Goal: Task Accomplishment & Management: Complete application form

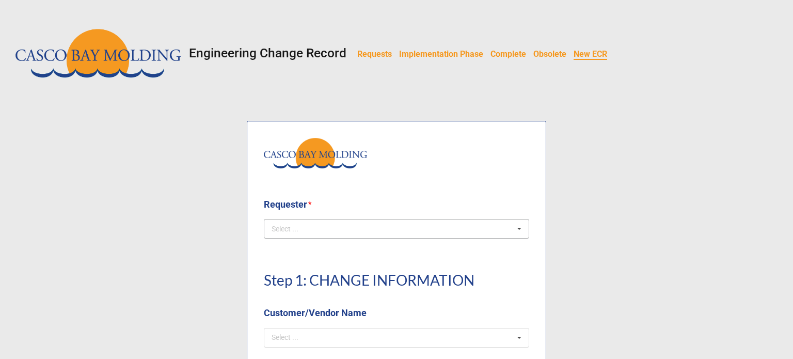
click at [324, 224] on div "Select ... No results found." at bounding box center [396, 229] width 265 height 20
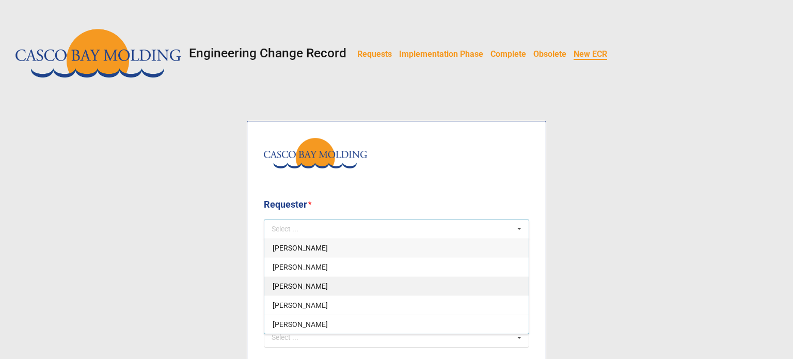
click at [303, 282] on span "[PERSON_NAME]" at bounding box center [299, 286] width 55 height 8
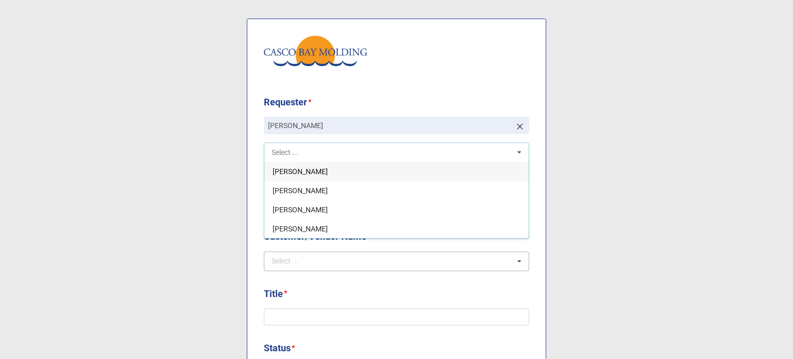
scroll to position [103, 0]
click at [306, 258] on div "Select ..." at bounding box center [291, 260] width 44 height 12
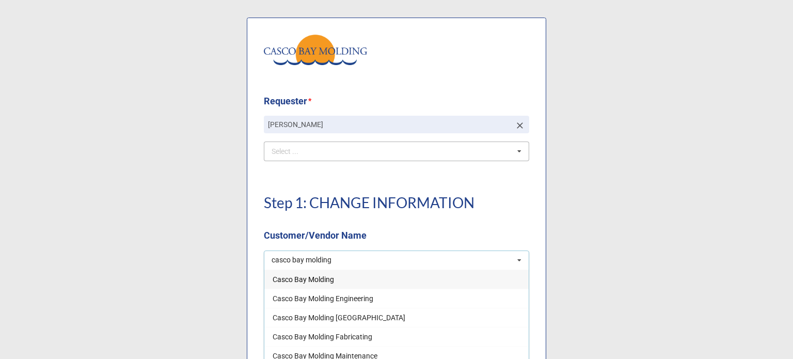
type input "casco bay molding"
drag, startPoint x: 328, startPoint y: 279, endPoint x: 329, endPoint y: 243, distance: 36.2
click at [328, 279] on span "Casco Bay Molding" at bounding box center [302, 279] width 61 height 8
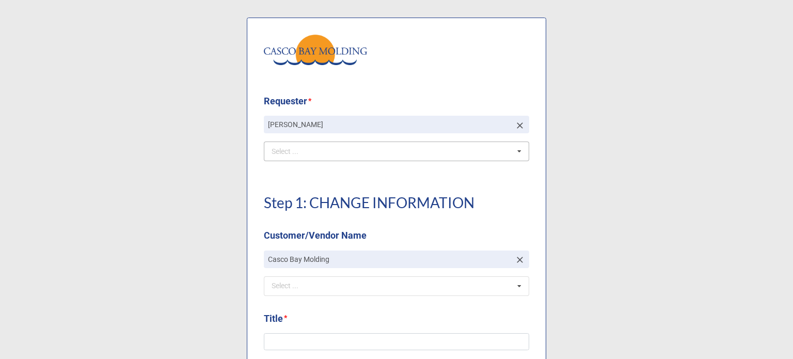
click at [332, 216] on div "Step 1: CHANGE INFORMATION Customer/Vendor Name" at bounding box center [396, 212] width 265 height 73
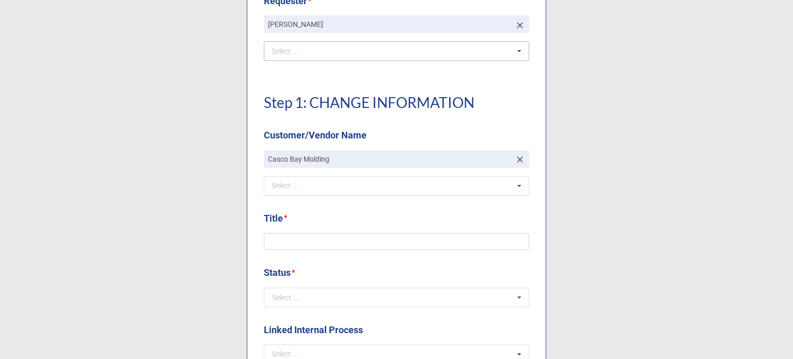
scroll to position [206, 0]
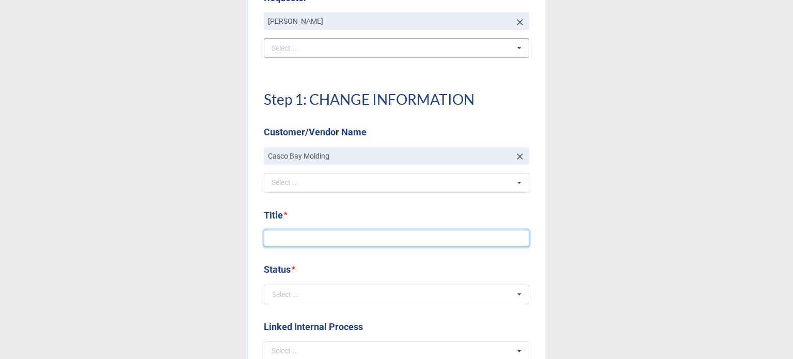
click at [322, 233] on input at bounding box center [396, 239] width 265 height 18
type input "CBM-1094 Lincup 40 Duro"
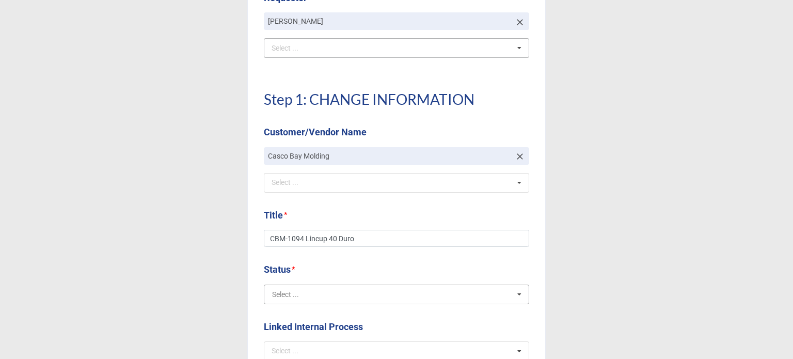
click at [360, 294] on input "text" at bounding box center [397, 294] width 264 height 19
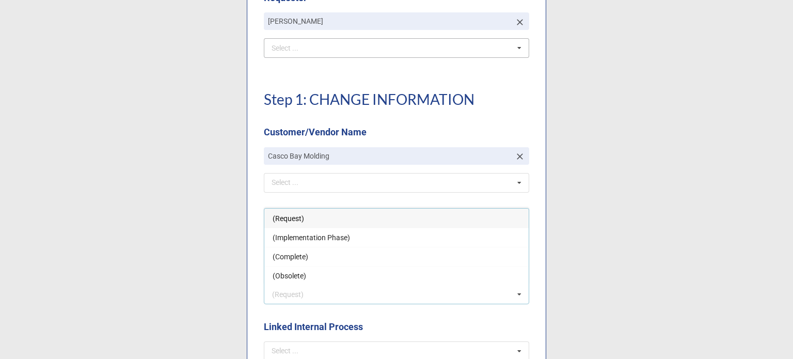
click at [287, 221] on span "(Request)" at bounding box center [287, 218] width 31 height 8
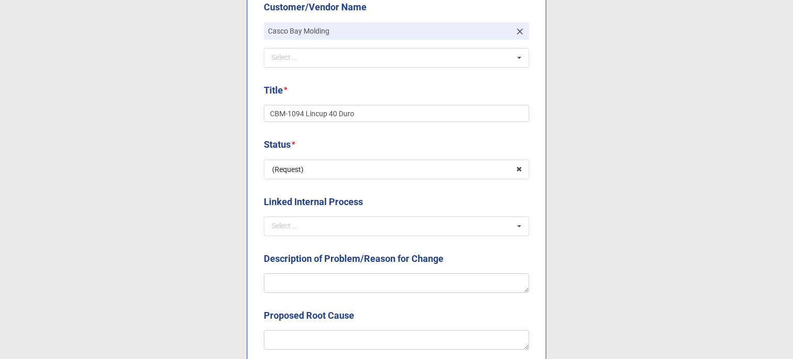
scroll to position [413, 0]
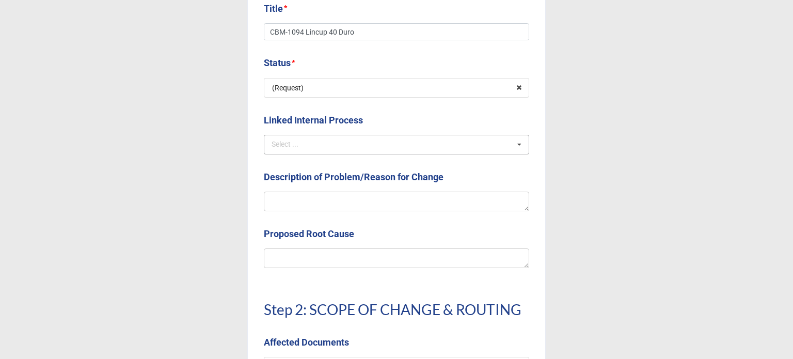
click at [311, 146] on div "Select ... NCMR COMPLAINT CAPA OTHER ECOs" at bounding box center [396, 145] width 265 height 20
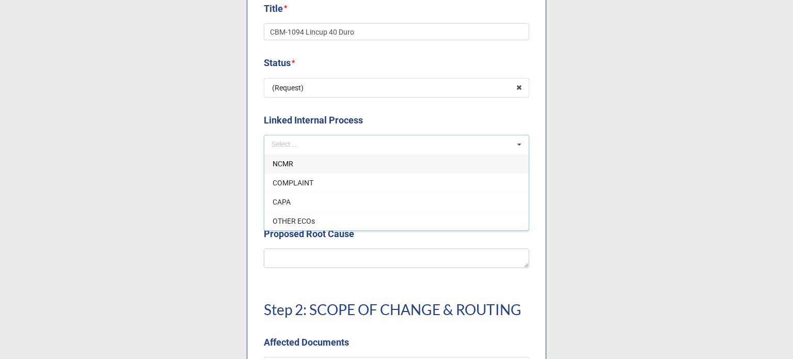
click at [363, 113] on b "Linked Internal Process" at bounding box center [396, 122] width 265 height 18
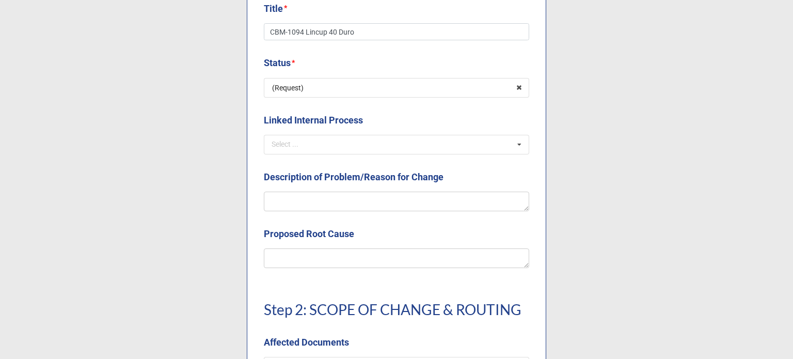
scroll to position [464, 0]
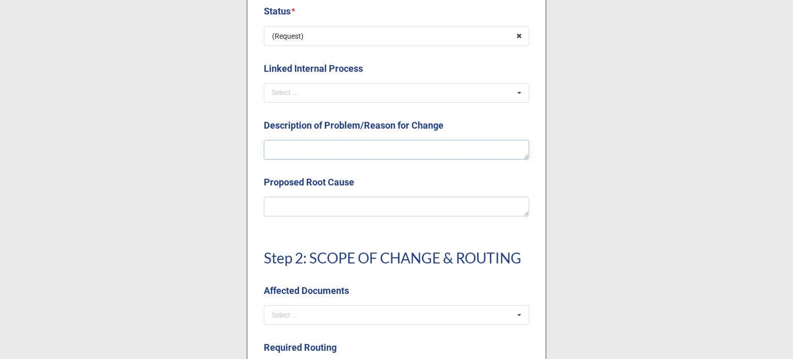
click at [371, 147] on textarea at bounding box center [396, 150] width 265 height 20
type textarea "x"
type textarea "C"
type textarea "x"
type textarea "Cr"
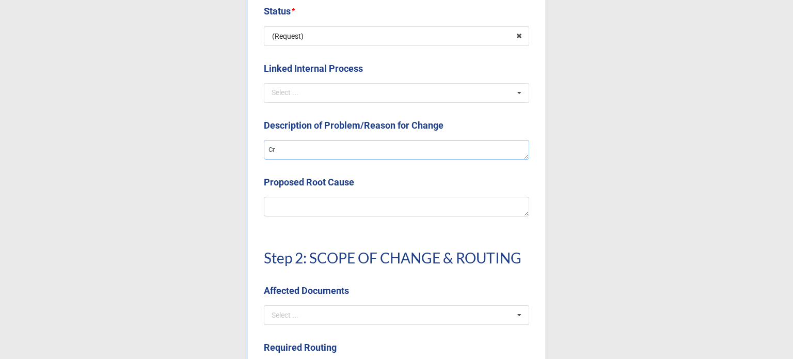
type textarea "x"
type textarea "[GEOGRAPHIC_DATA]"
type textarea "x"
type textarea "Cretai"
type textarea "x"
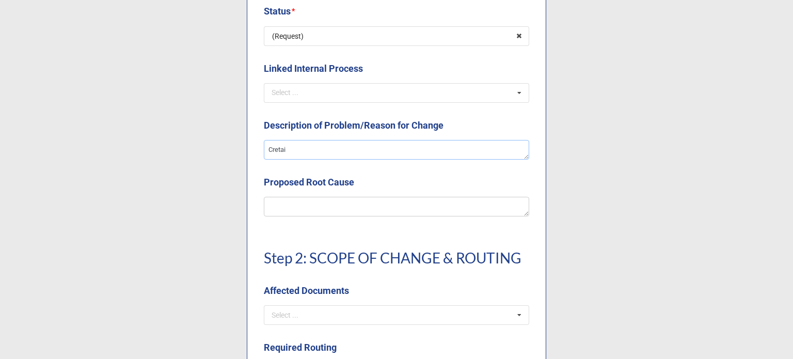
type textarea "Cretaio"
type textarea "x"
type textarea "Cretaion"
type textarea "x"
type textarea "Cretaion"
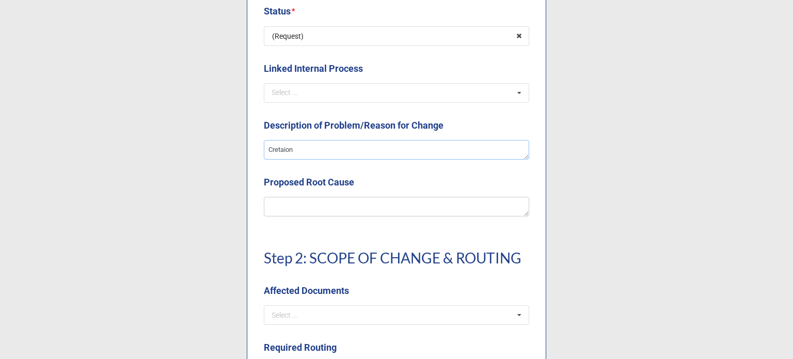
type textarea "x"
type textarea "Cretaion of"
type textarea "x"
type textarea "Cretaion o"
type textarea "x"
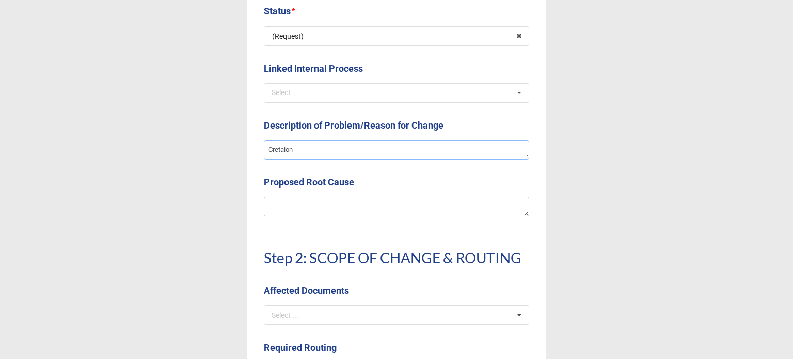
type textarea "Cretaio"
type textarea "x"
type textarea "Cretai"
type textarea "x"
type textarea "[GEOGRAPHIC_DATA]"
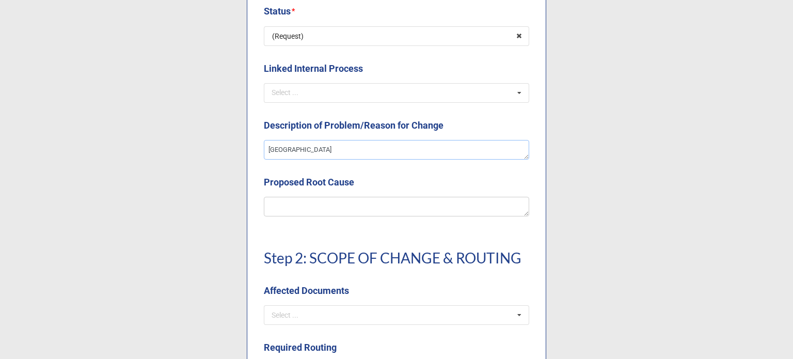
type textarea "x"
type textarea "Cret"
type textarea "x"
type textarea "Cre"
type textarea "x"
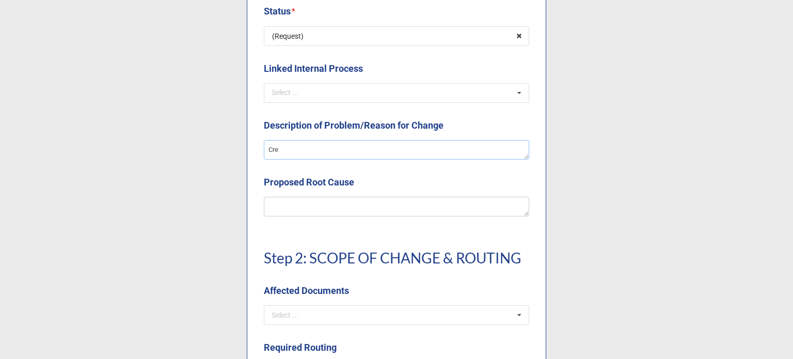
type textarea "Cr"
type textarea "x"
type textarea "C"
type textarea "x"
type textarea "Cr"
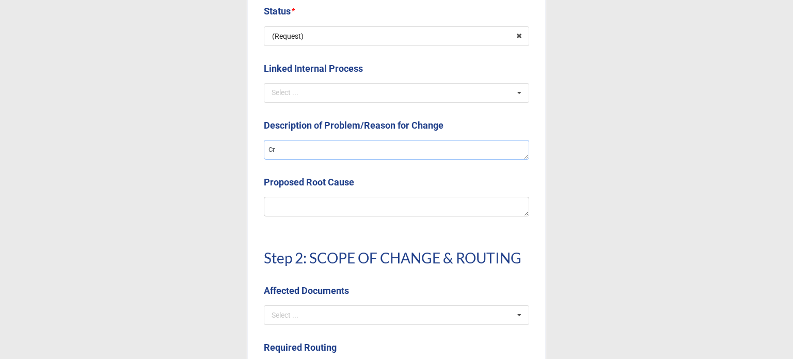
type textarea "x"
type textarea "Cre"
type textarea "x"
type textarea "Crea"
type textarea "x"
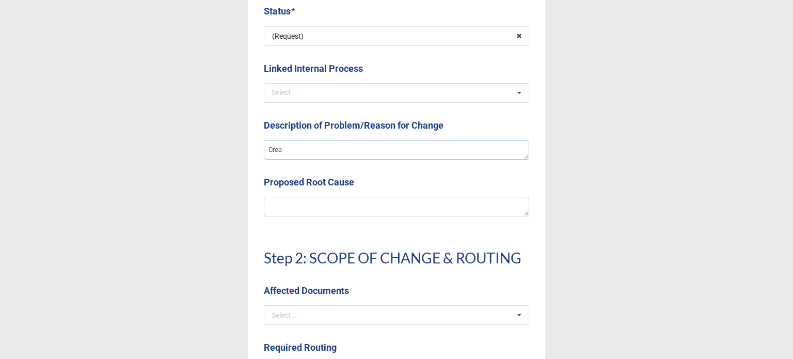
type textarea "Creat"
type textarea "x"
type textarea "Creatio"
type textarea "x"
type textarea "Creation"
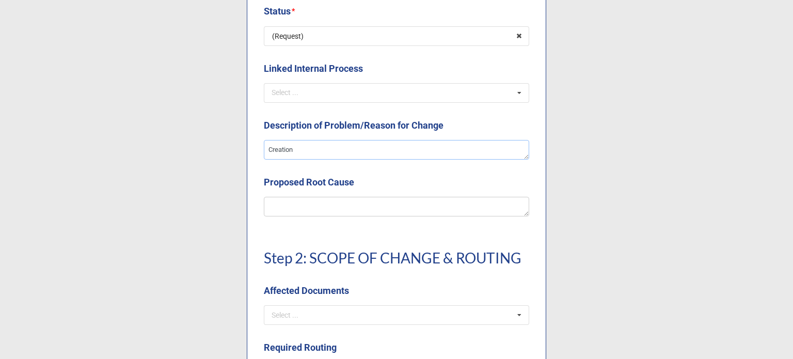
type textarea "x"
type textarea "Creation"
type textarea "x"
type textarea "Creation of"
type textarea "x"
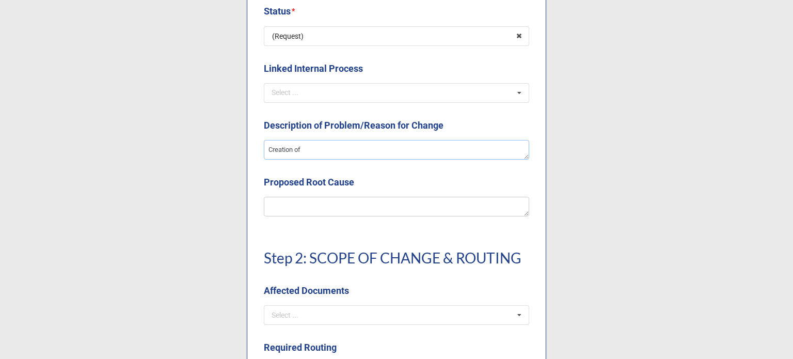
type textarea "Creation of"
type textarea "x"
type textarea "Creation of t"
type textarea "x"
type textarea "Creation of the"
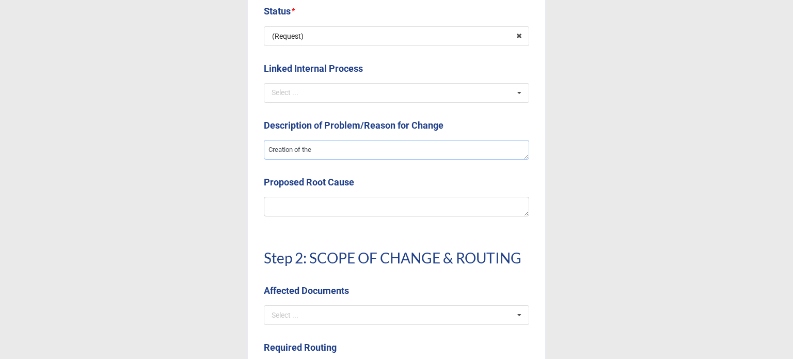
type textarea "x"
type textarea "Creation of the"
type textarea "x"
type textarea "Creation of the 40"
type textarea "x"
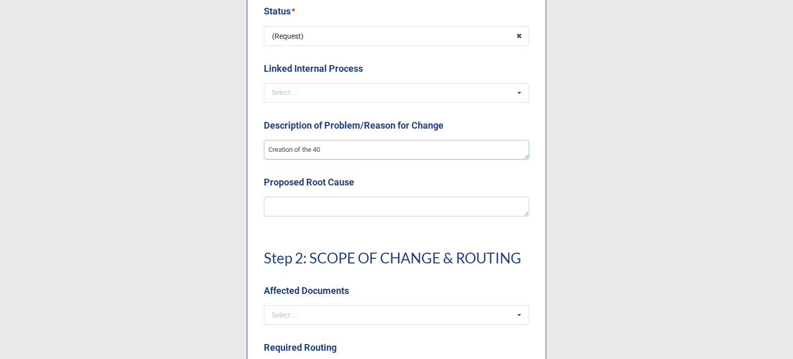
type textarea "Creation of the 40"
type textarea "x"
type textarea "Creation of the 40 d"
type textarea "x"
type textarea "Creation of the 40 [PERSON_NAME]"
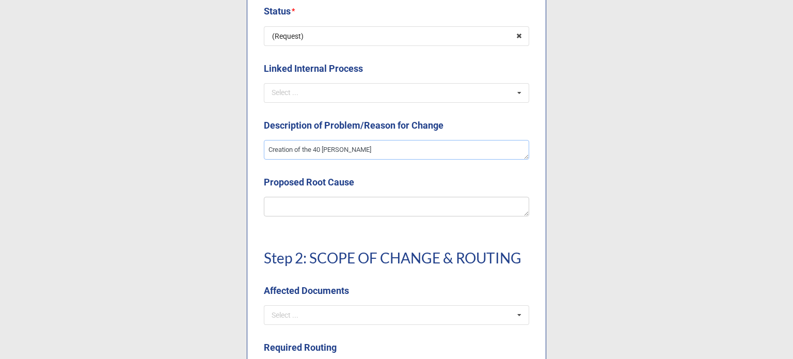
type textarea "x"
type textarea "Creation of the 40 durro"
type textarea "x"
type textarea "Creation of the 40 durro"
type textarea "x"
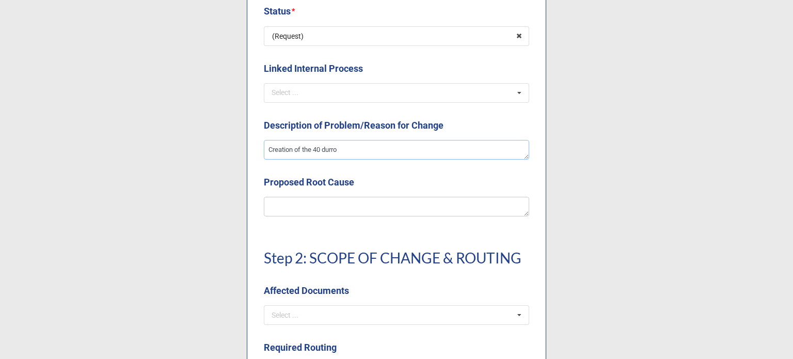
type textarea "Creation of the 40 durro"
type textarea "x"
type textarea "Creation of the 40 [PERSON_NAME]"
type textarea "x"
type textarea "Creation of the 40 dur"
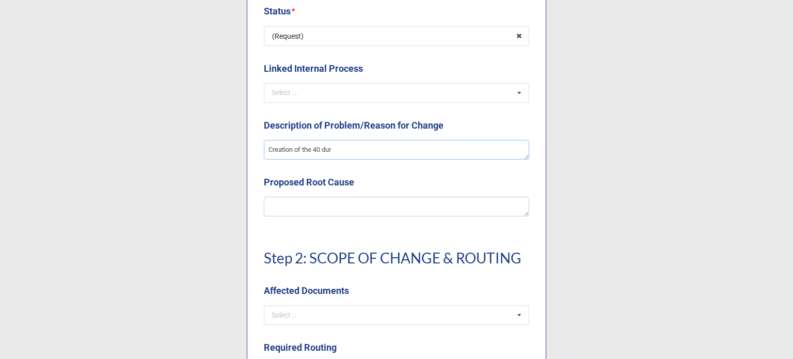
type textarea "x"
type textarea "Creation of the 40 dur"
type textarea "x"
type textarea "Creation of the 40 dur"
type textarea "x"
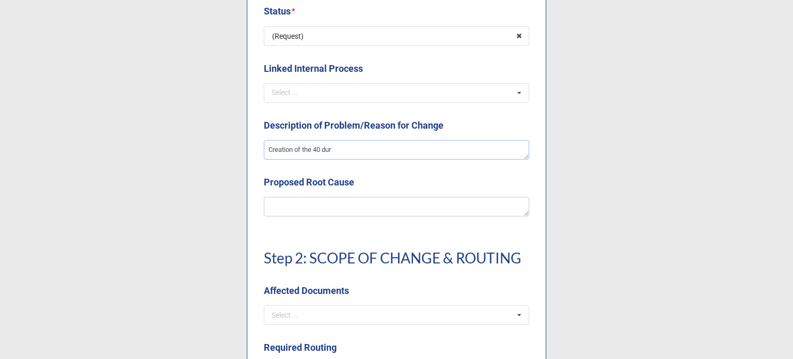
type textarea "Creation of the 40 duro"
type textarea "x"
type textarea "Creation of the 40 duro"
type textarea "x"
type textarea "Creation of the 40 duro S"
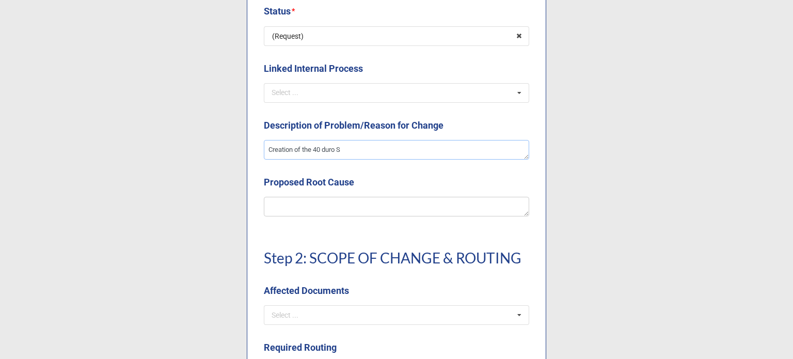
type textarea "x"
type textarea "Creation of the 40 duro Si"
type textarea "x"
type textarea "Creation of the 40 duro Siz"
type textarea "x"
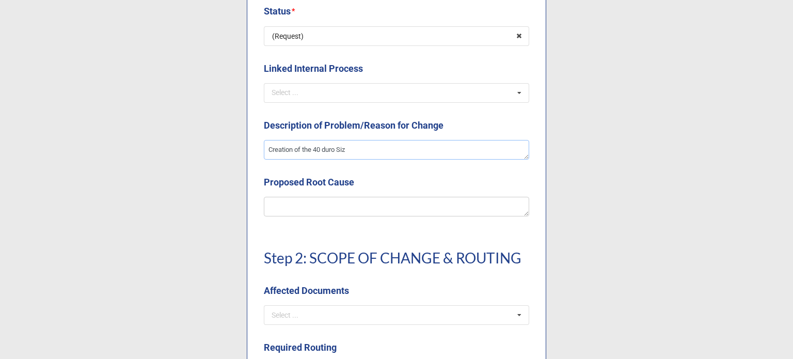
type textarea "Creation of the 40 duro Size"
type textarea "x"
type textarea "Creation of the 40 duro Size"
type textarea "x"
type textarea "Creation of the 40 duro Size 2"
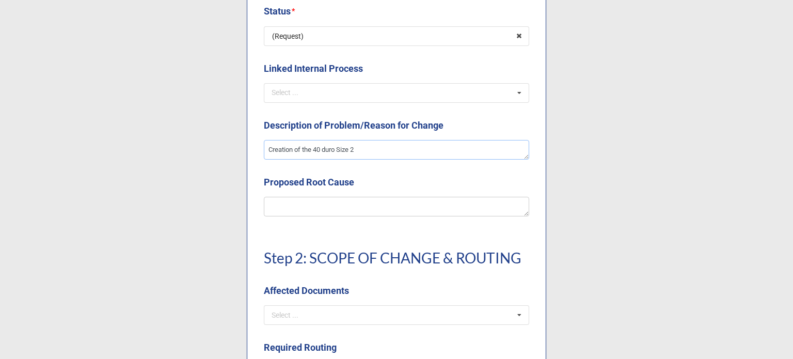
type textarea "x"
type textarea "Creation of the 40 duro Size 2"
type textarea "x"
type textarea "Creation of the 40 duro Size 2 c"
type textarea "x"
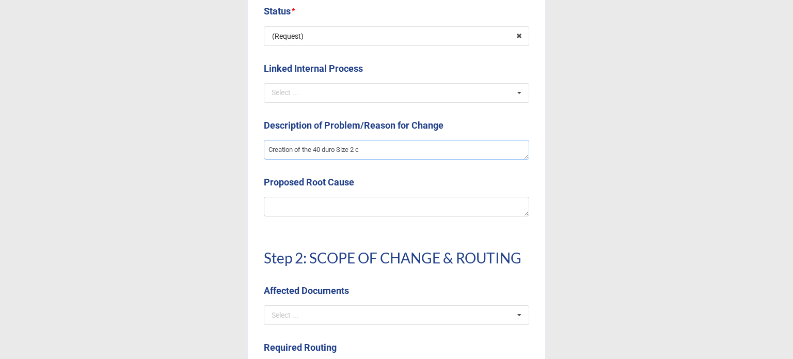
type textarea "Creation of the 40 duro Size 2 cu"
type textarea "x"
type textarea "Creation of the 40 duro Size 2 cup"
type textarea "x"
type textarea "Creation of the 40 duro Size 2 cup."
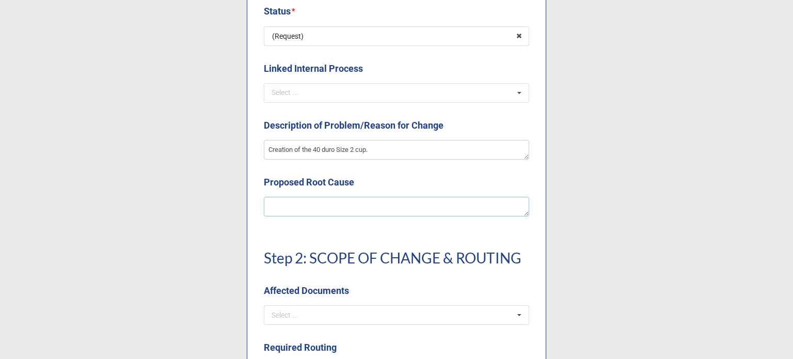
click at [407, 213] on textarea at bounding box center [396, 207] width 265 height 20
type textarea "C"
type textarea "x"
type textarea "Cu"
type textarea "x"
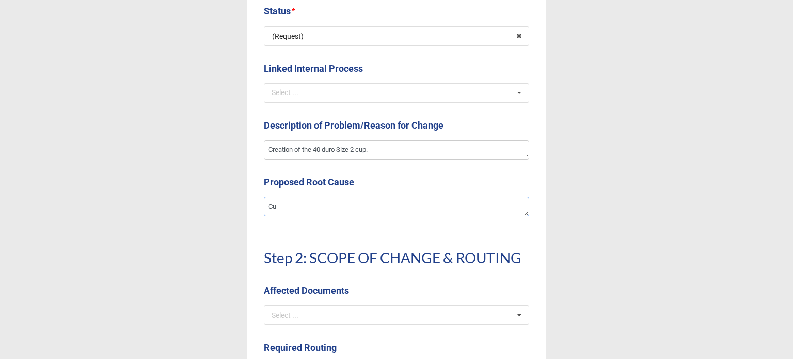
type textarea "Cus"
type textarea "x"
type textarea "Custo"
type textarea "x"
type textarea "Custom"
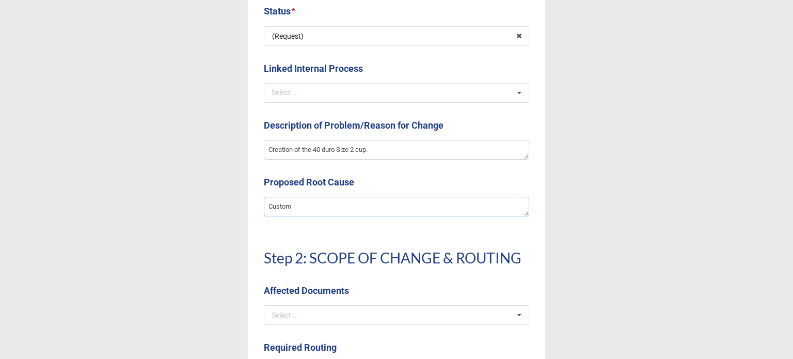
type textarea "x"
type textarea "Customer"
type textarea "x"
type textarea "Customer"
type textarea "x"
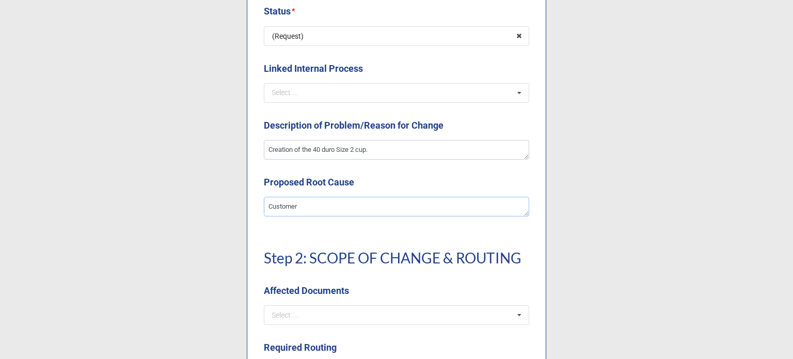
type textarea "Customer w"
type textarea "x"
type textarea "Customer wh"
type textarea "x"
type textarea "Customer w"
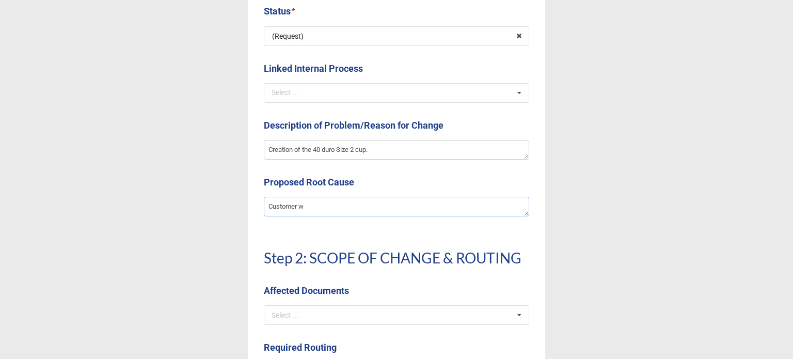
type textarea "x"
type textarea "Customer wa"
type textarea "x"
type textarea "Customer wan"
type textarea "x"
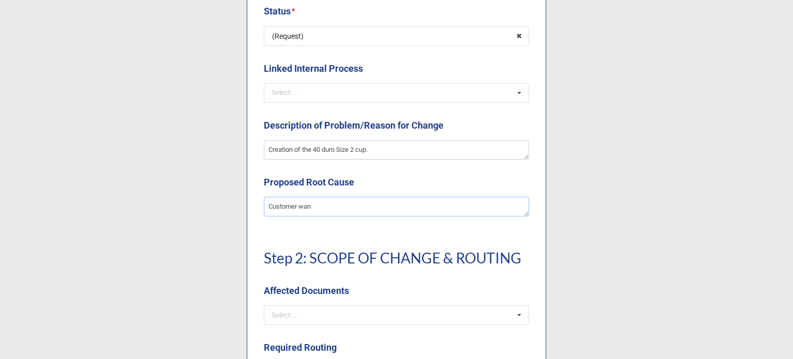
type textarea "Customer want"
type textarea "x"
type textarea "Customer wanted"
type textarea "x"
type textarea "Customer wanted"
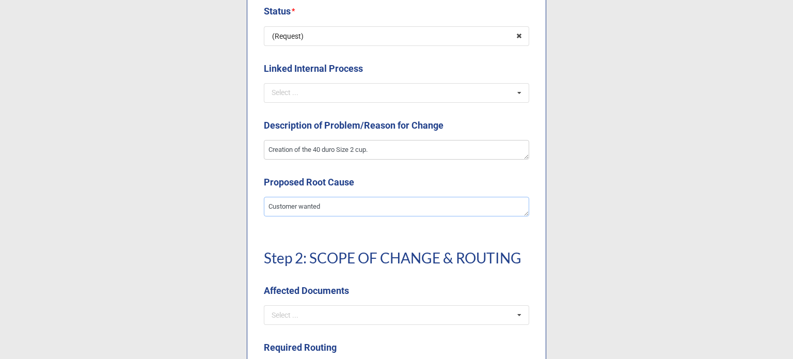
type textarea "x"
type textarea "Customer wanted th"
type textarea "x"
type textarea "Customer wanted the"
type textarea "x"
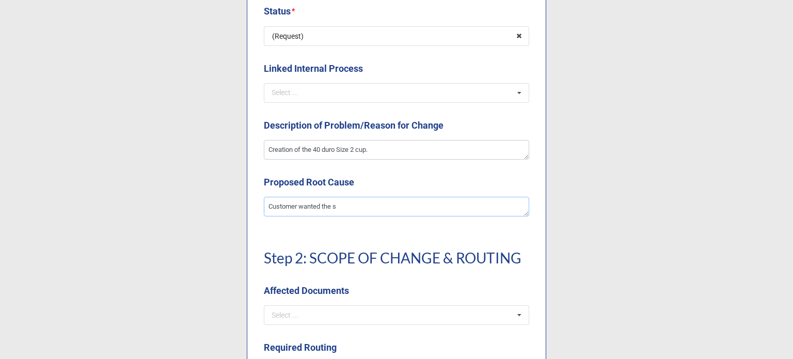
type textarea "Customer wanted the si"
type textarea "x"
type textarea "Customer wanted the siz"
type textarea "x"
type textarea "Customer wanted the size"
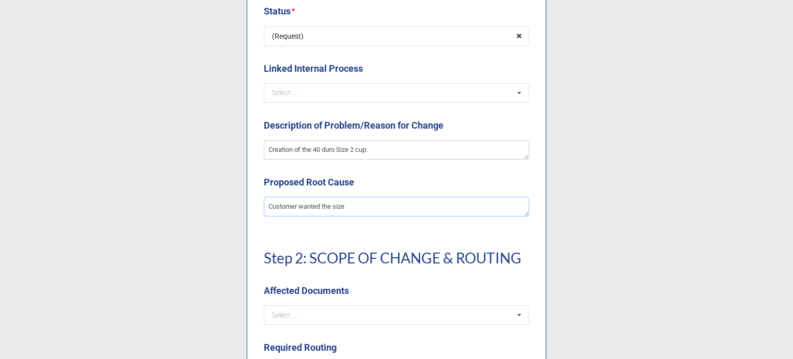
type textarea "x"
type textarea "Customer wanted the size"
type textarea "x"
type textarea "Customer wanted the size t"
type textarea "x"
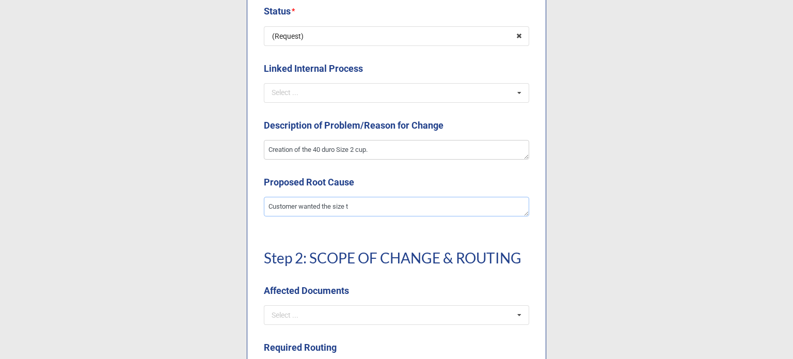
type textarea "Customer wanted the size"
type textarea "x"
type textarea "Customer wanted the size 2"
type textarea "x"
type textarea "Customer wanted the size 2"
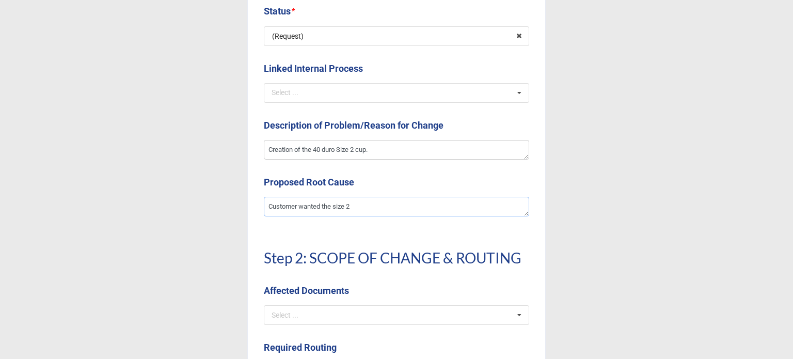
type textarea "x"
type textarea "Customer wanted the size 2 c"
type textarea "x"
type textarea "Customer wanted the size 2 cu"
type textarea "x"
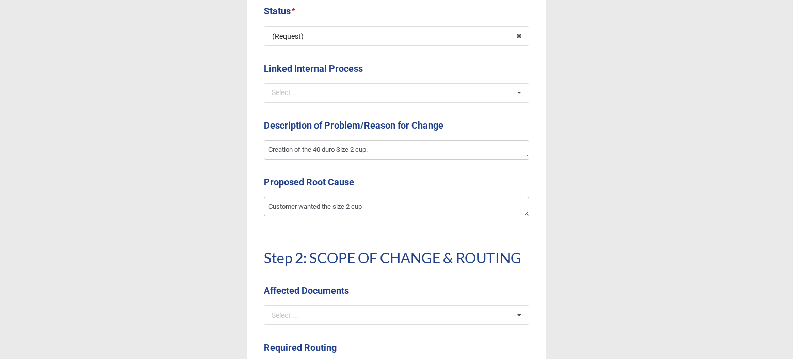
type textarea "Customer wanted the size 2 cup"
type textarea "x"
type textarea "Customer wanted the size 2 cup t"
type textarea "x"
type textarea "Customer wanted the size 2 cup to"
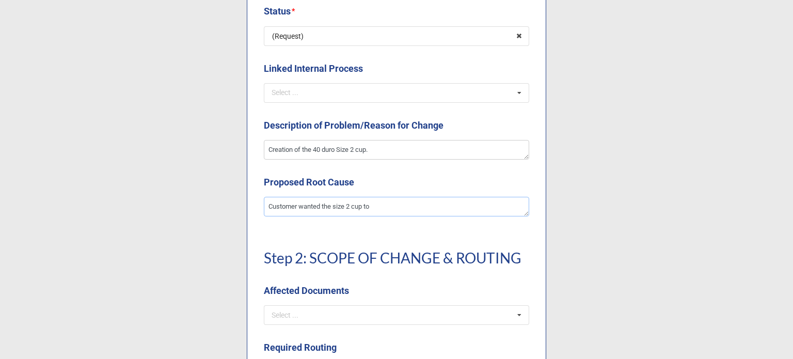
type textarea "x"
type textarea "Customer wanted the size 2 cup to"
type textarea "x"
type textarea "Customer wanted the size 2 cup to b"
type textarea "x"
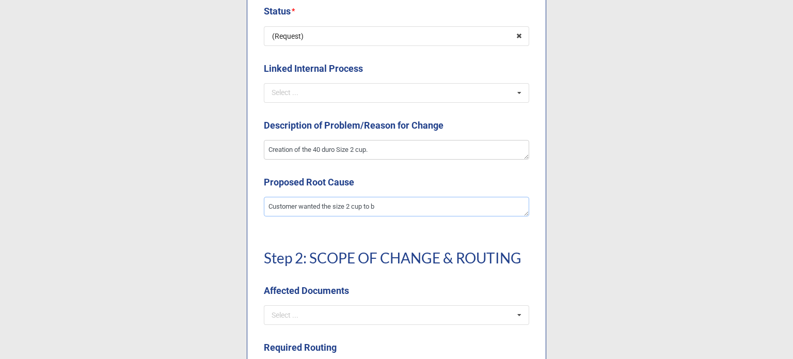
type textarea "Customer wanted the size 2 cup to be"
type textarea "x"
type textarea "Customer wanted the size 2 cup to be"
type textarea "x"
type textarea "Customer wanted the size 2 cup to be 4"
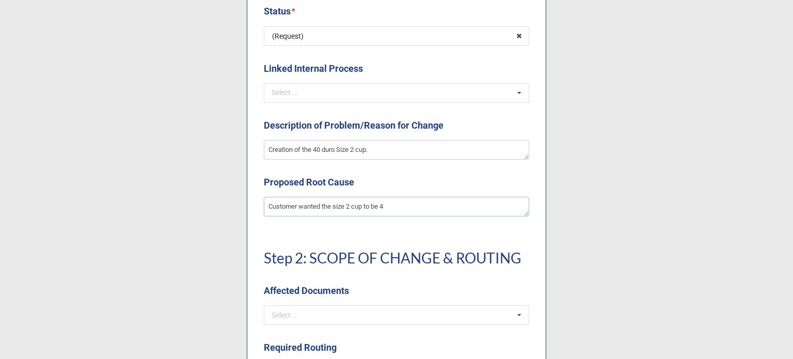
type textarea "x"
type textarea "Customer wanted the size 2 cup to be 40"
type textarea "x"
type textarea "Customer wanted the size 2 cup to be 40"
type textarea "x"
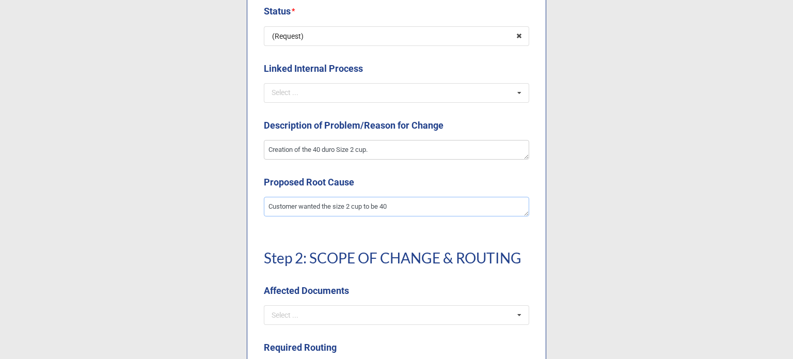
type textarea "Customer wanted the size 2 cup to be 40 d"
type textarea "x"
type textarea "Customer wanted the size 2 cup to be 40 du"
type textarea "x"
type textarea "Customer wanted the size 2 cup to be 40 dur"
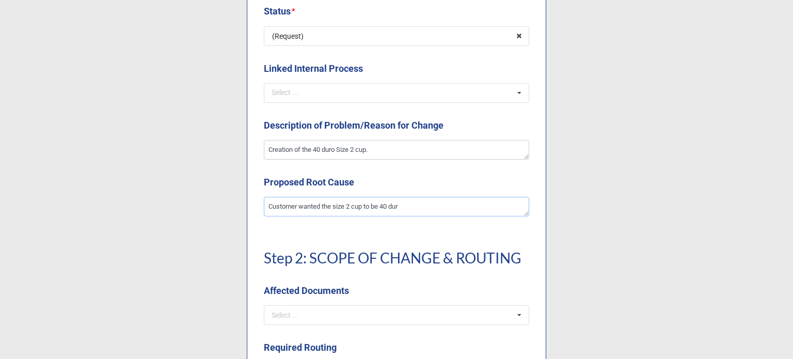
type textarea "x"
type textarea "Customer wanted the size 2 cup to be 40 duro"
type textarea "x"
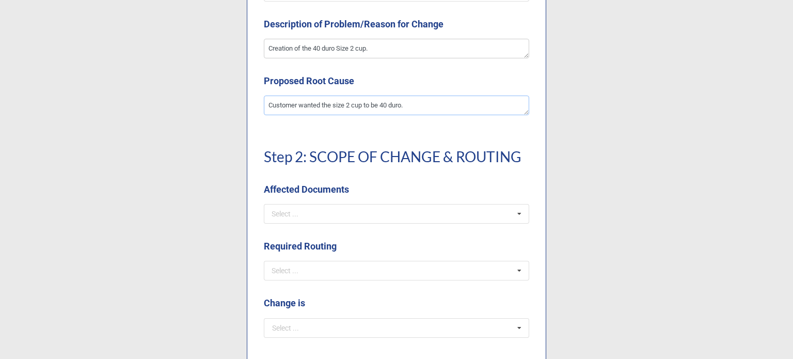
scroll to position [568, 0]
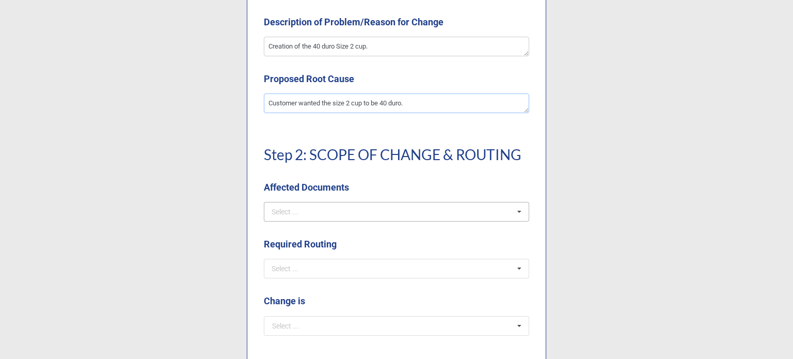
type textarea "Customer wanted the size 2 cup to be 40 duro."
click at [340, 213] on div "Select ... SOPs/Quality Manual WIs Production Docs DWGs/Tooling/Labeling FRM De…" at bounding box center [396, 212] width 265 height 20
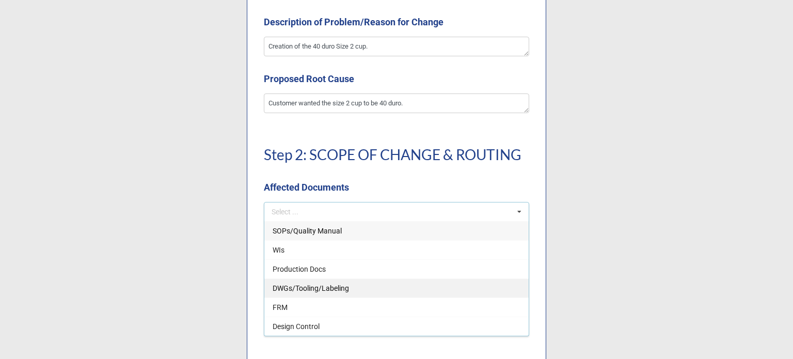
click at [315, 288] on span "DWGs/Tooling/Labeling" at bounding box center [310, 288] width 76 height 8
click at [301, 284] on div "FRM" at bounding box center [396, 287] width 264 height 19
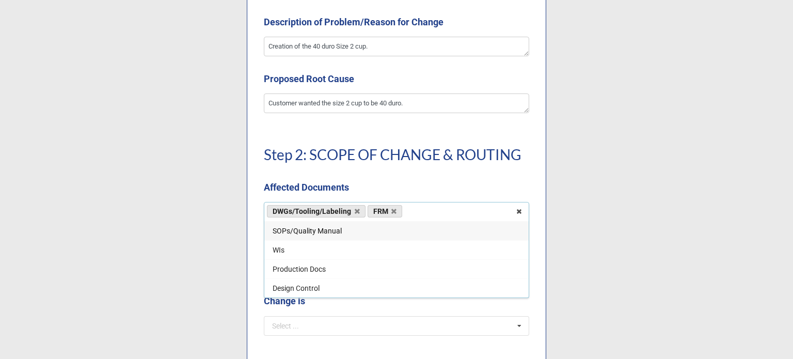
click at [372, 166] on div "Step 2: SCOPE OF CHANGE & ROUTING Affected Documents" at bounding box center [396, 165] width 265 height 73
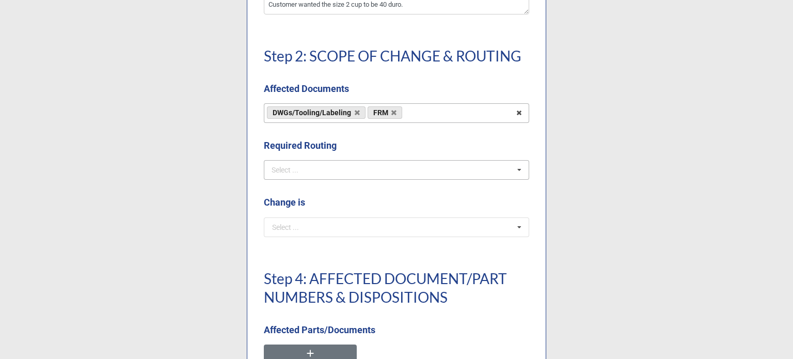
scroll to position [671, 0]
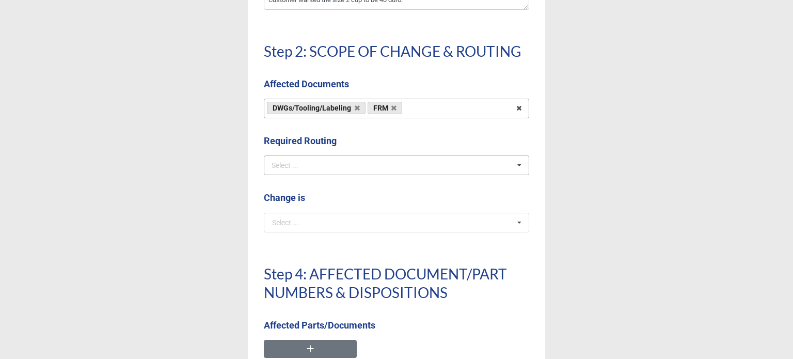
click at [319, 165] on div "Select ... No results found." at bounding box center [396, 165] width 265 height 20
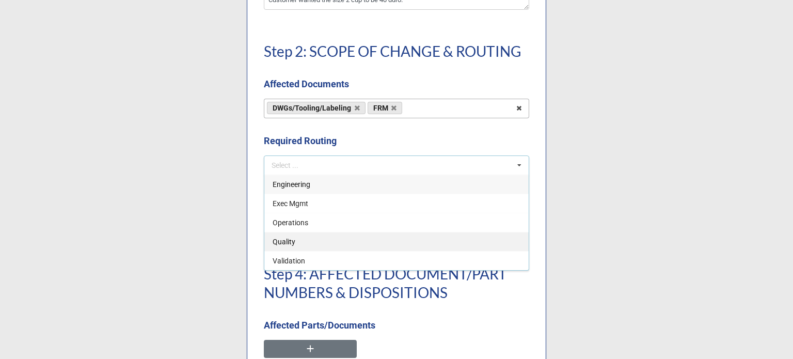
click at [299, 244] on div "Quality" at bounding box center [396, 241] width 264 height 19
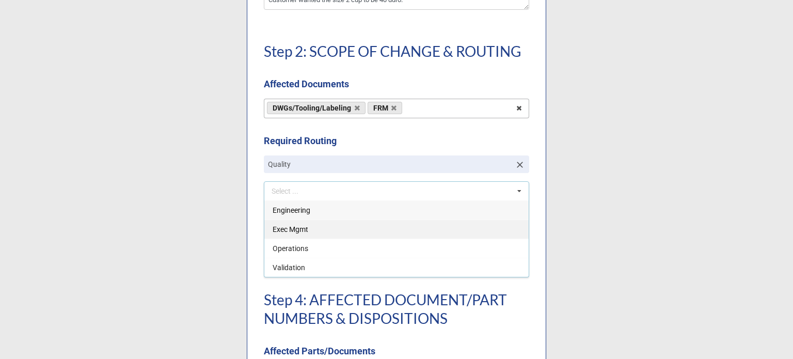
click at [310, 252] on div "Operations" at bounding box center [396, 247] width 264 height 19
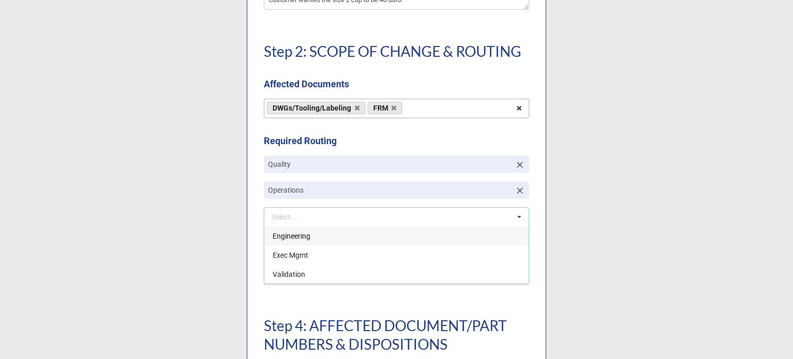
click at [311, 234] on div "Engineering" at bounding box center [396, 235] width 264 height 19
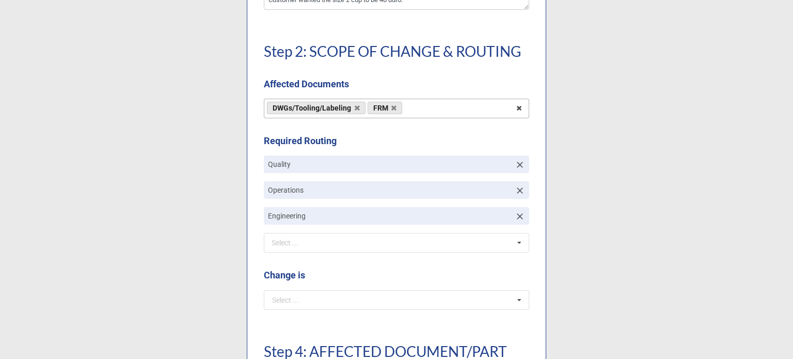
click at [363, 142] on b "Required Routing" at bounding box center [396, 143] width 265 height 18
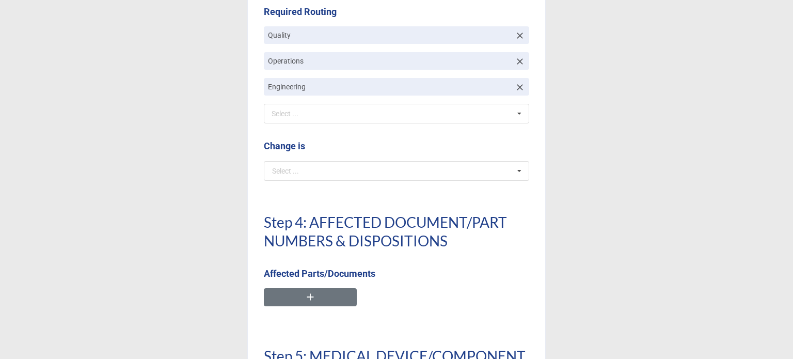
scroll to position [826, 0]
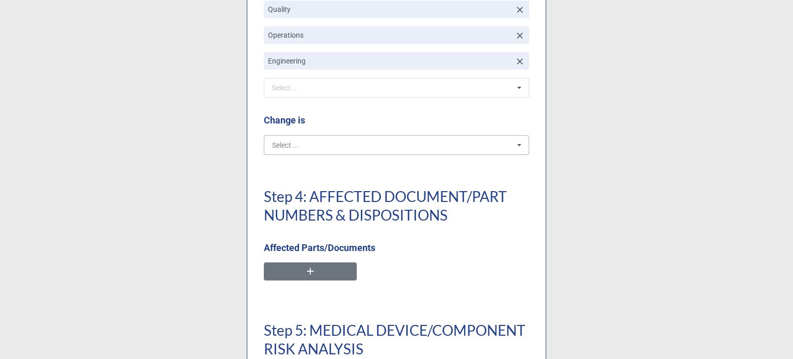
click at [327, 148] on input "text" at bounding box center [397, 145] width 264 height 19
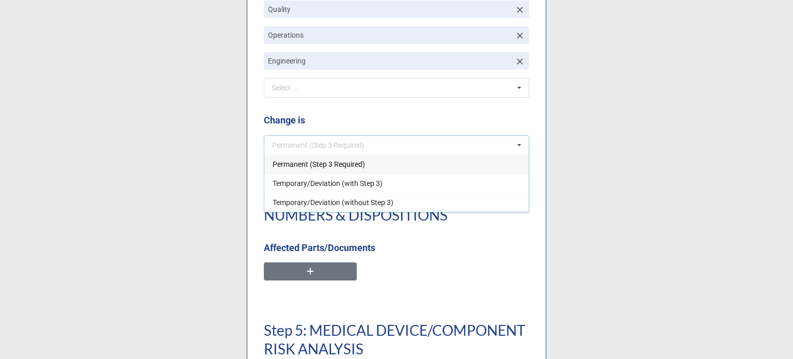
click at [326, 170] on div "Permanent (Step 3 Required)" at bounding box center [396, 163] width 264 height 19
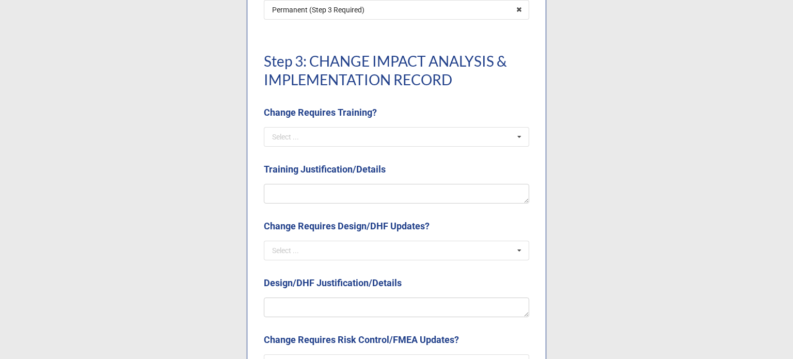
scroll to position [981, 0]
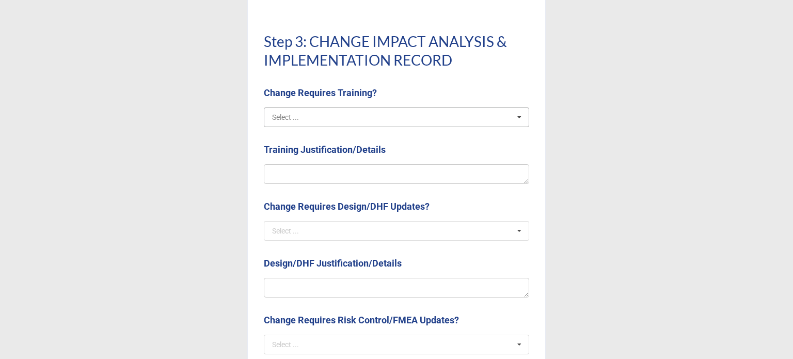
click at [340, 123] on input "text" at bounding box center [397, 117] width 264 height 19
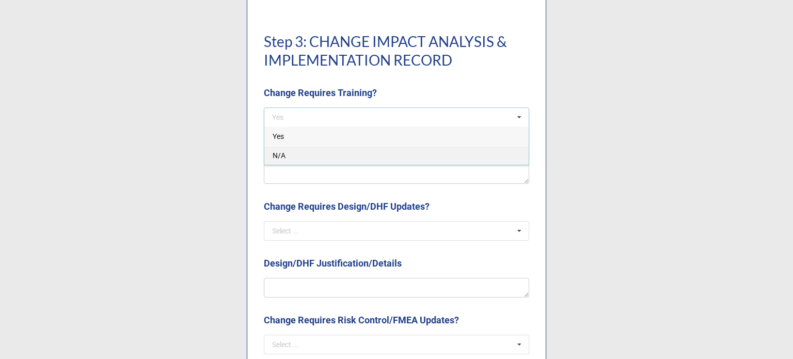
click at [298, 156] on div "N/A" at bounding box center [396, 155] width 264 height 19
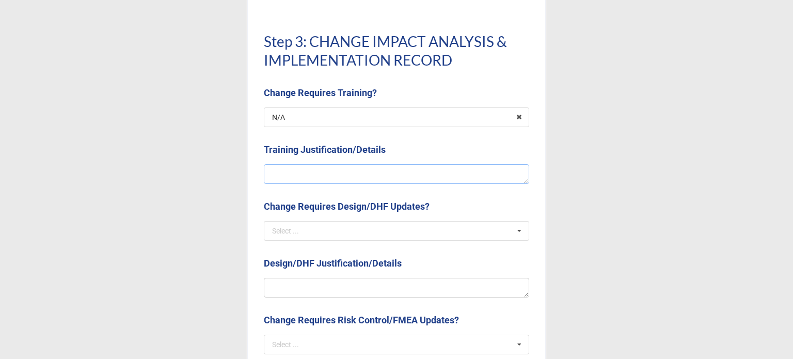
click at [322, 174] on textarea at bounding box center [396, 174] width 265 height 20
type textarea "x"
type textarea "N"
type textarea "x"
type textarea "No"
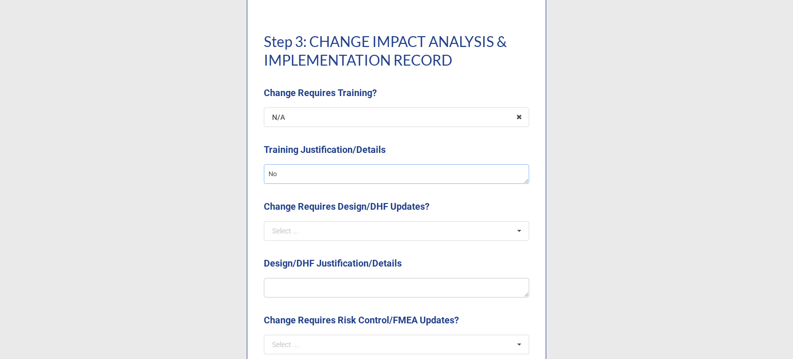
type textarea "x"
type textarea "No"
type textarea "x"
type textarea "No c"
type textarea "x"
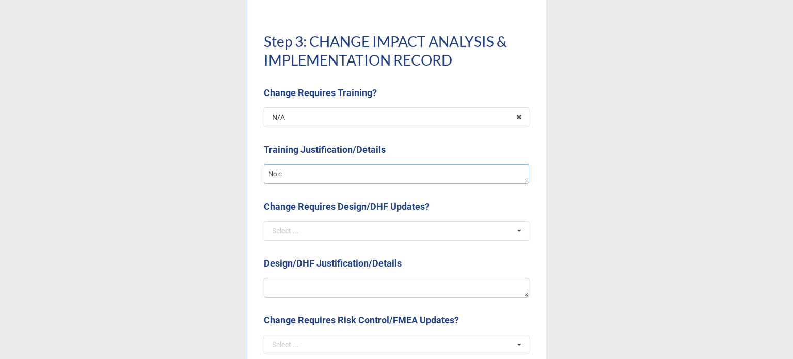
type textarea "No ch"
click at [313, 232] on input "text" at bounding box center [397, 230] width 264 height 19
click at [300, 249] on div "Yes" at bounding box center [396, 249] width 264 height 19
click at [304, 285] on textarea at bounding box center [396, 288] width 265 height 20
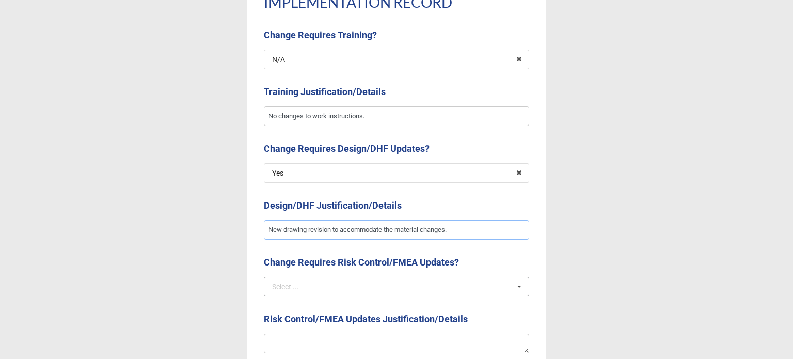
scroll to position [1135, 0]
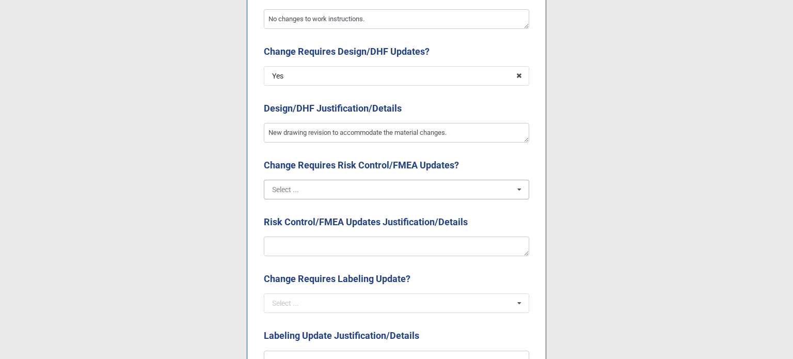
click at [343, 194] on input "text" at bounding box center [397, 189] width 264 height 19
click at [296, 229] on div "N/A" at bounding box center [396, 227] width 264 height 19
click at [293, 243] on textarea at bounding box center [396, 246] width 265 height 20
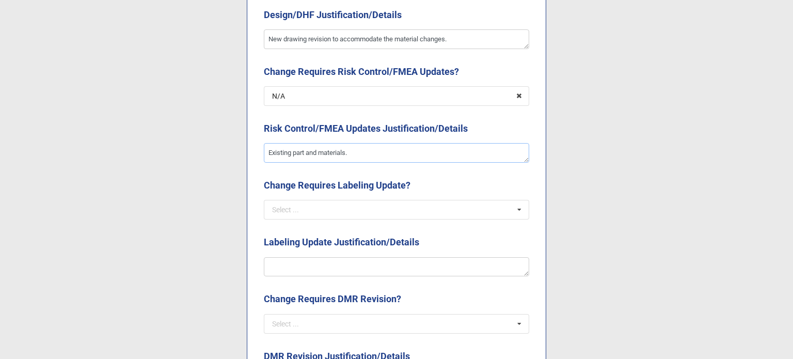
scroll to position [1239, 0]
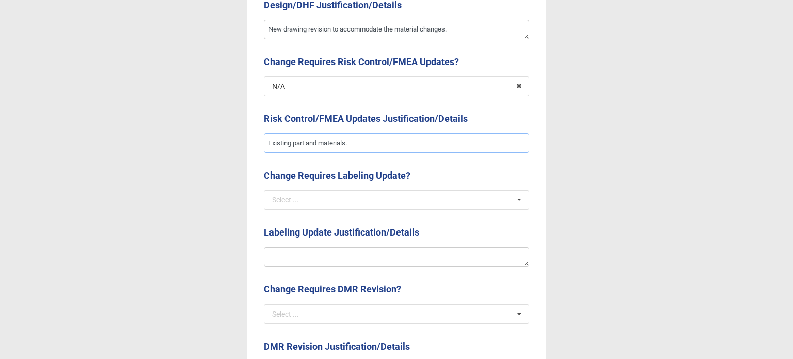
drag, startPoint x: 301, startPoint y: 142, endPoint x: 290, endPoint y: 142, distance: 11.4
click at [290, 142] on textarea "Existing part and materials." at bounding box center [396, 143] width 265 height 20
click at [369, 205] on input "text" at bounding box center [397, 199] width 264 height 19
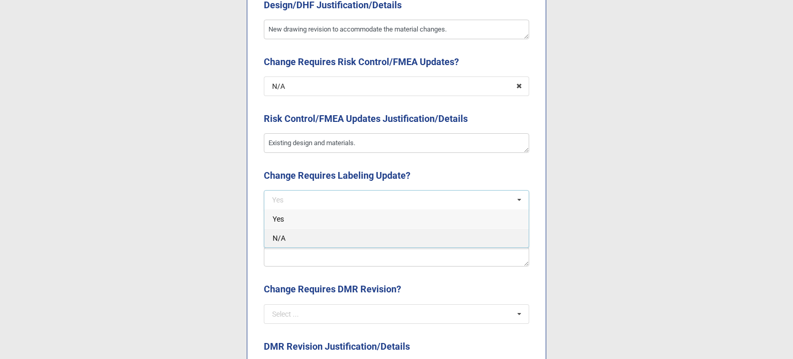
click at [338, 236] on div "N/A" at bounding box center [396, 237] width 264 height 19
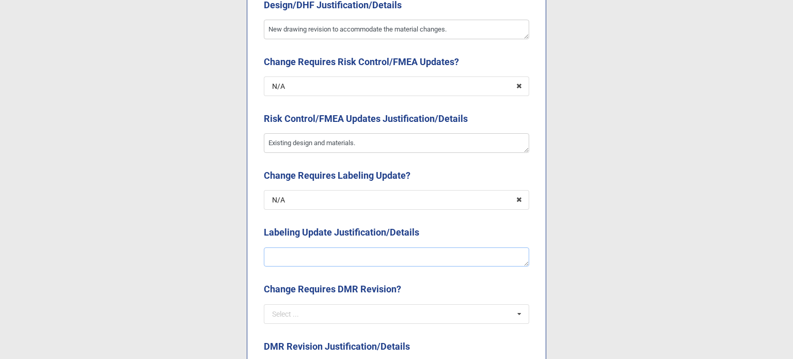
click at [333, 253] on textarea at bounding box center [396, 257] width 265 height 20
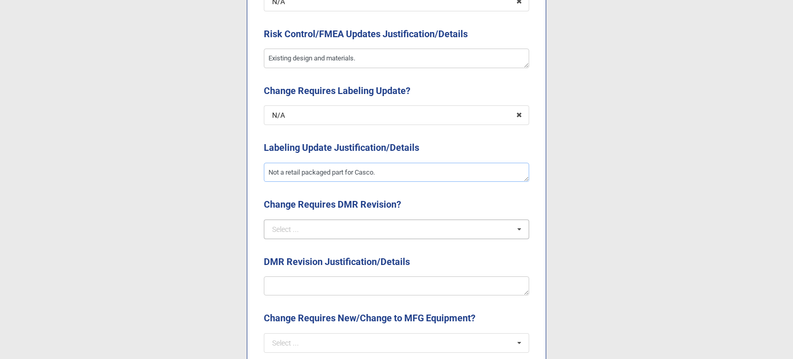
scroll to position [1342, 0]
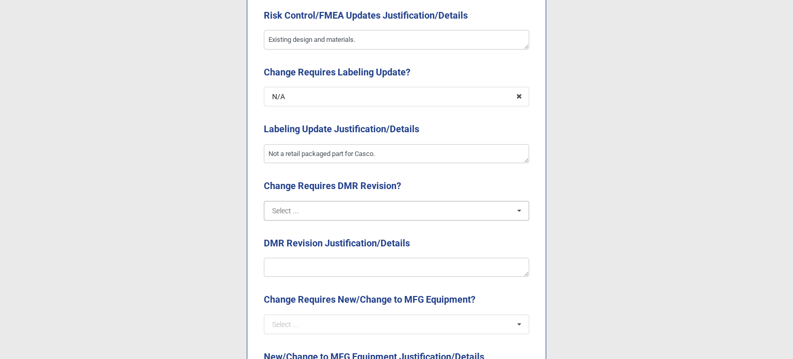
click at [342, 208] on input "text" at bounding box center [397, 210] width 264 height 19
click at [303, 229] on div "Yes" at bounding box center [396, 229] width 264 height 19
click at [306, 264] on textarea at bounding box center [396, 268] width 265 height 20
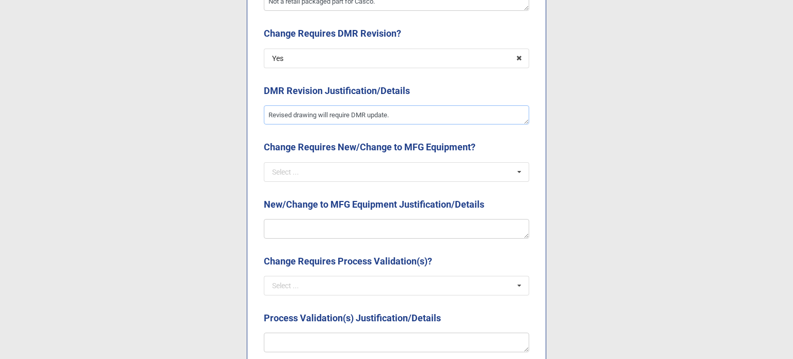
scroll to position [1497, 0]
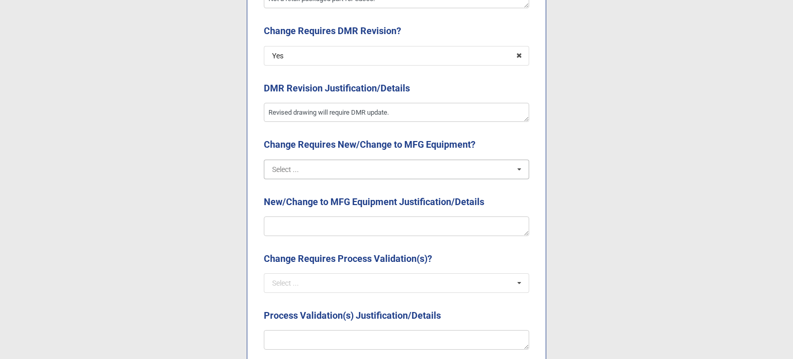
click at [340, 173] on input "text" at bounding box center [397, 169] width 264 height 19
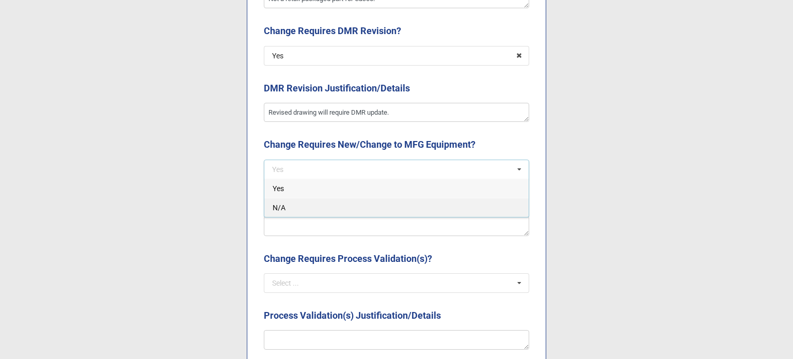
click at [299, 207] on div "N/A" at bounding box center [396, 207] width 264 height 19
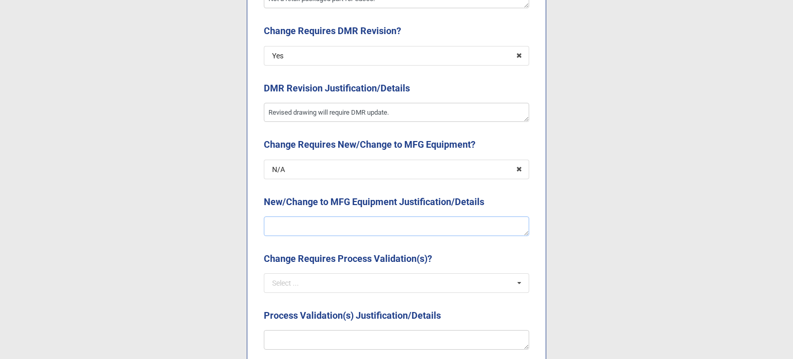
click at [312, 226] on textarea at bounding box center [396, 226] width 265 height 20
click at [338, 287] on input "text" at bounding box center [397, 283] width 264 height 19
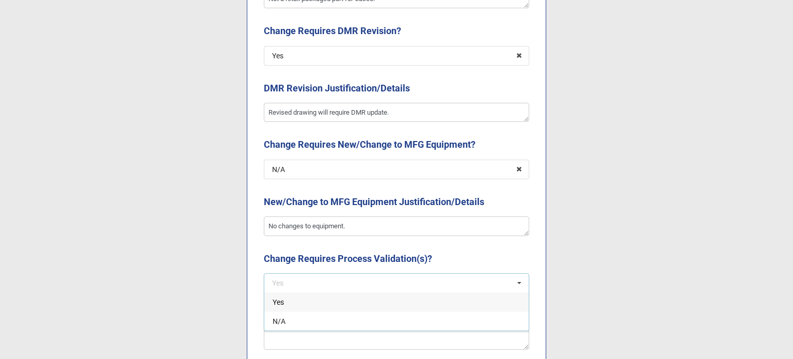
click at [295, 303] on div "Yes" at bounding box center [396, 301] width 264 height 19
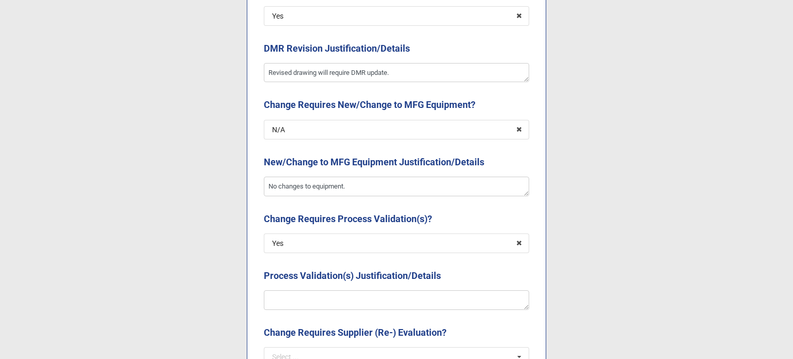
scroll to position [1600, 0]
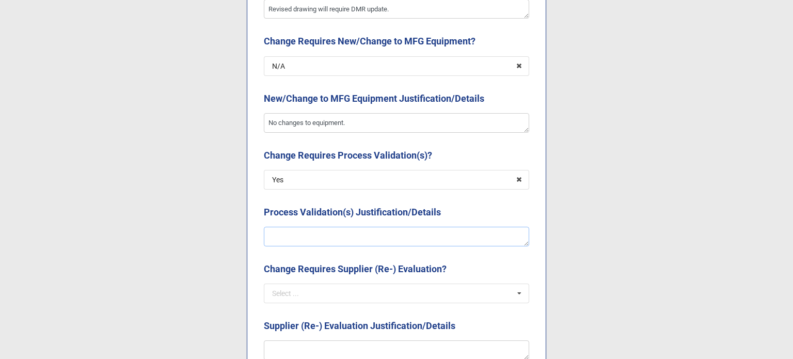
click at [283, 241] on textarea at bounding box center [396, 237] width 265 height 20
click at [344, 291] on input "text" at bounding box center [397, 293] width 264 height 19
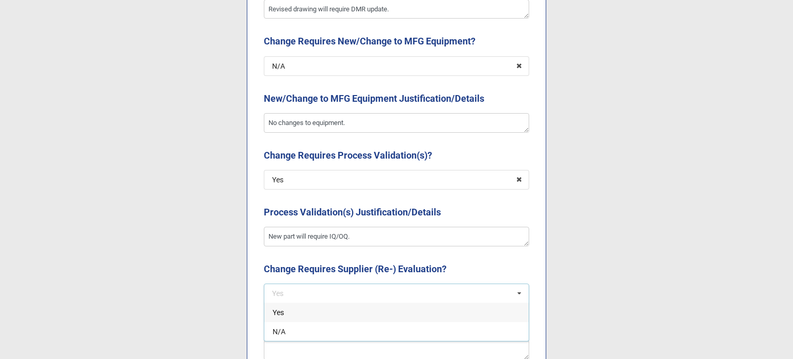
drag, startPoint x: 307, startPoint y: 330, endPoint x: 310, endPoint y: 340, distance: 10.3
click at [307, 330] on div "N/A" at bounding box center [396, 331] width 264 height 19
click at [310, 340] on textarea at bounding box center [396, 350] width 265 height 20
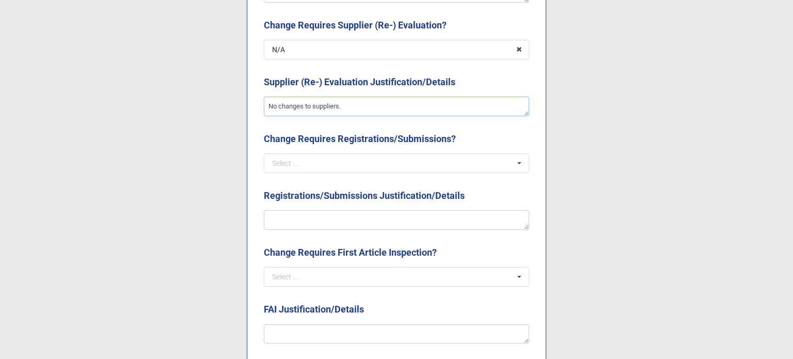
scroll to position [1858, 0]
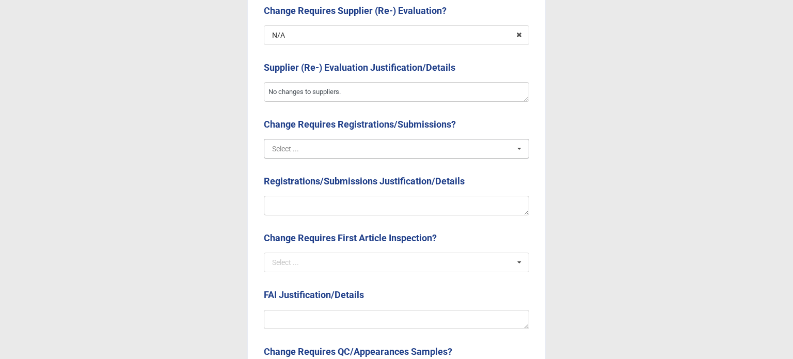
click at [317, 139] on input "text" at bounding box center [397, 148] width 264 height 19
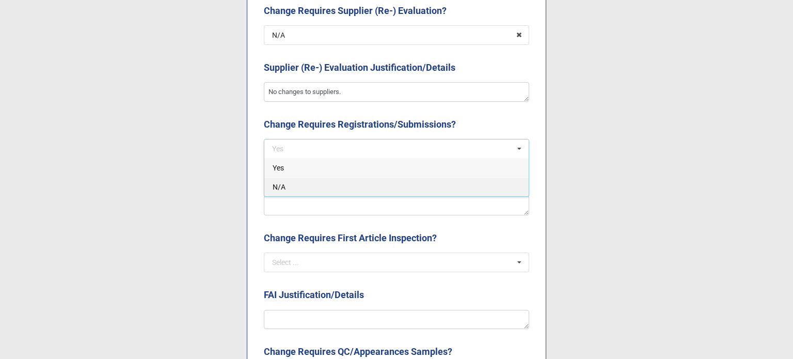
click at [308, 184] on div "N/A" at bounding box center [396, 186] width 264 height 19
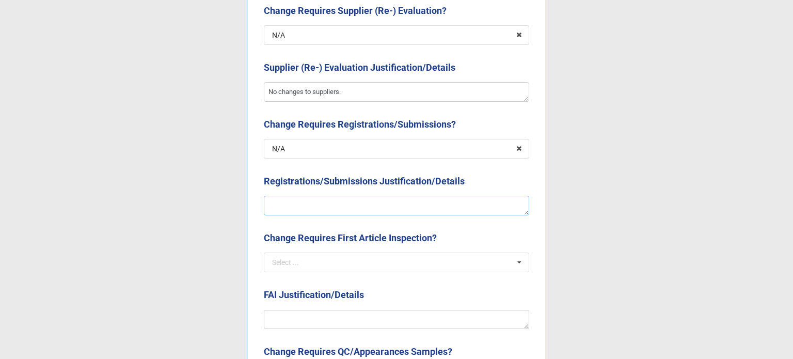
click at [304, 202] on textarea at bounding box center [396, 206] width 265 height 20
click at [322, 193] on div "Registrations/Submissions Justification/Details" at bounding box center [396, 185] width 265 height 22
click at [316, 207] on textarea "Existing" at bounding box center [396, 206] width 265 height 20
click at [345, 258] on input "text" at bounding box center [397, 262] width 264 height 19
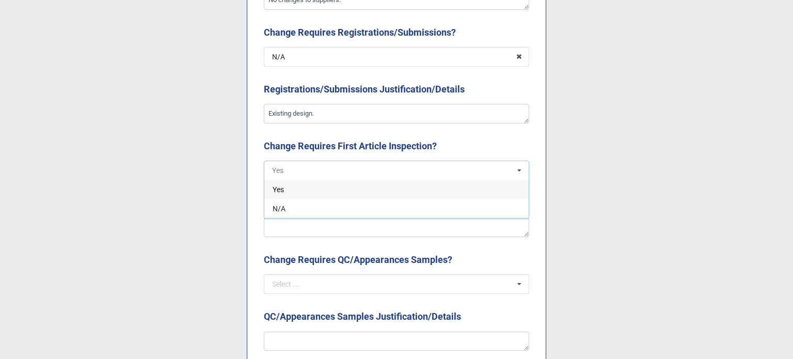
scroll to position [1961, 0]
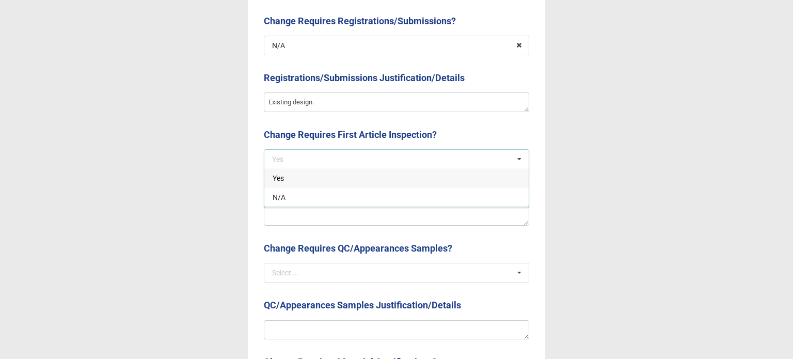
click at [272, 179] on span "Yes" at bounding box center [277, 178] width 11 height 8
click at [297, 220] on textarea at bounding box center [396, 216] width 265 height 20
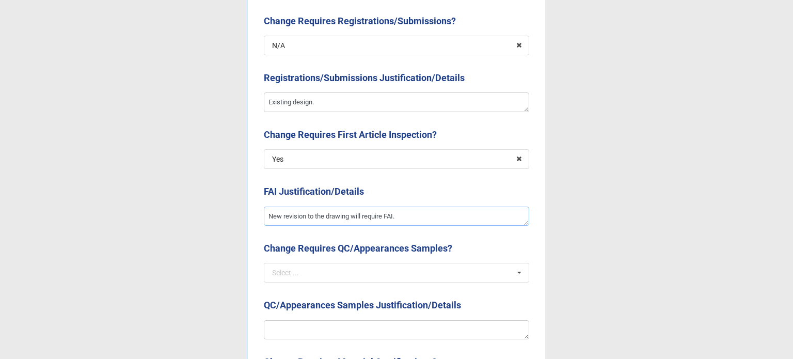
scroll to position [2064, 0]
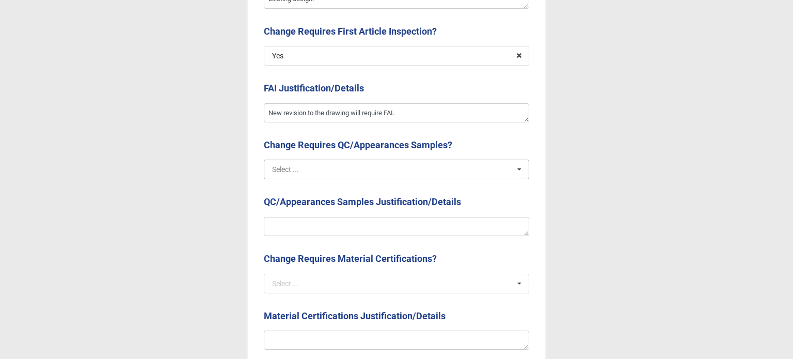
click at [338, 174] on input "text" at bounding box center [397, 169] width 264 height 19
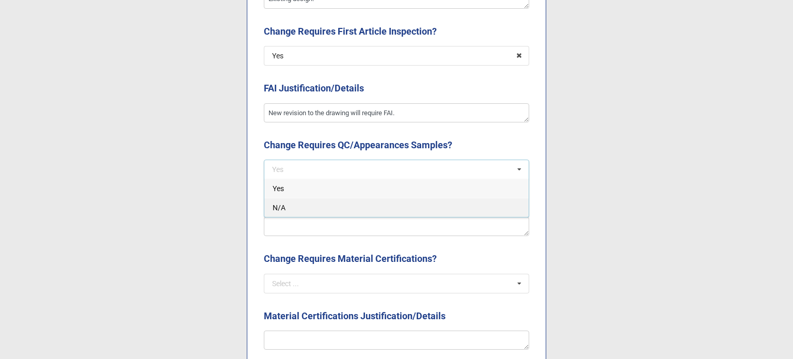
click at [330, 208] on div "N/A" at bounding box center [396, 207] width 264 height 19
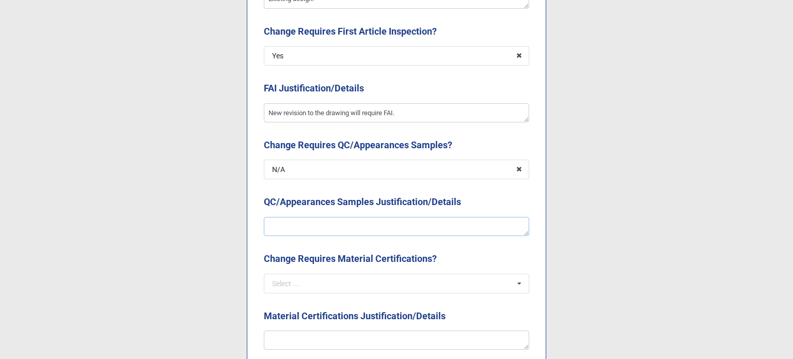
click at [327, 218] on textarea at bounding box center [396, 227] width 265 height 20
click at [330, 286] on input "text" at bounding box center [397, 283] width 264 height 19
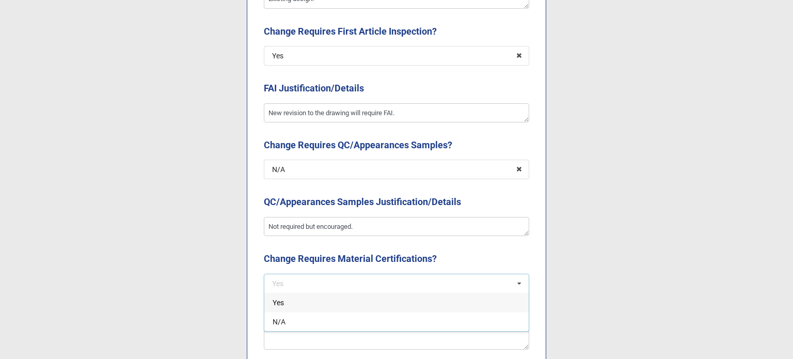
drag, startPoint x: 323, startPoint y: 325, endPoint x: 319, endPoint y: 330, distance: 5.9
click at [323, 325] on div "N/A" at bounding box center [396, 321] width 264 height 19
click at [317, 341] on textarea at bounding box center [396, 340] width 265 height 20
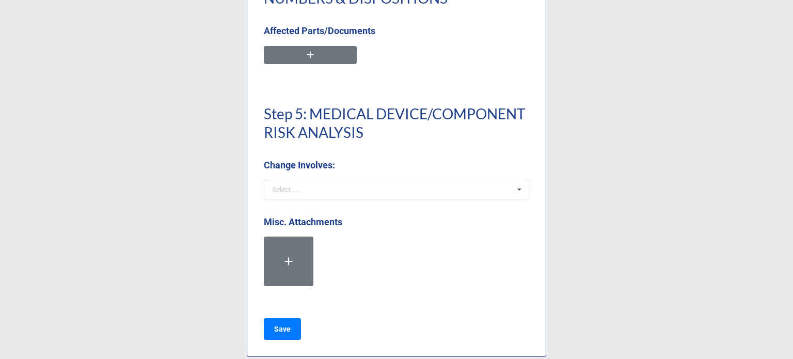
scroll to position [2477, 0]
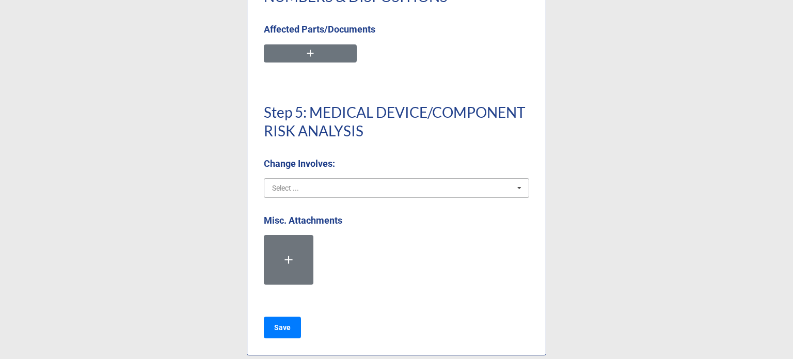
click at [330, 191] on input "text" at bounding box center [397, 188] width 264 height 19
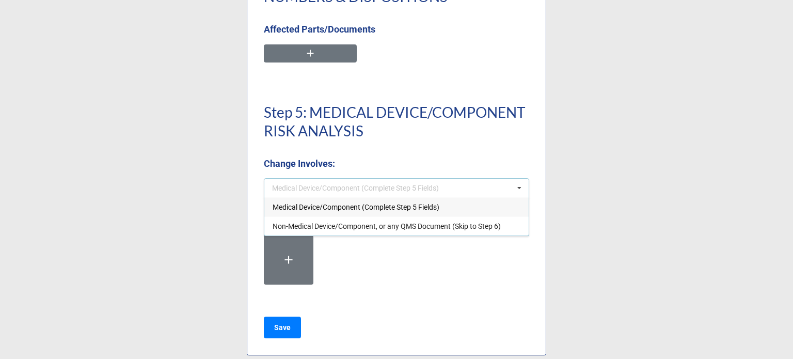
click at [328, 208] on span "Medical Device/Component (Complete Step 5 Fields)" at bounding box center [355, 207] width 167 height 8
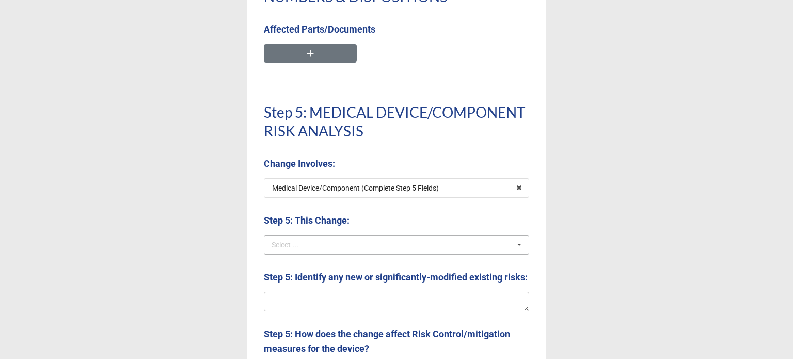
scroll to position [2529, 0]
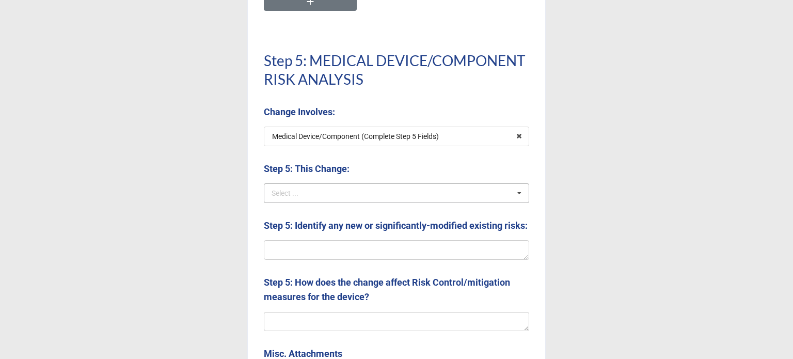
click at [327, 189] on div "Select ... Revises/Expands Intended Use Significantly Affects Use Significantly…" at bounding box center [396, 193] width 265 height 20
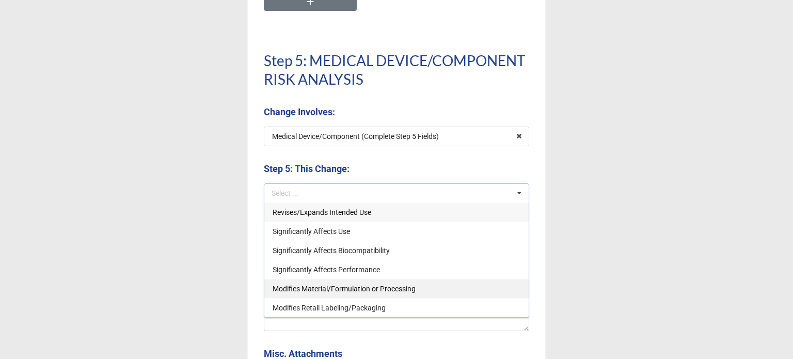
click at [419, 292] on div "Modifies Material/Formulation or Processing" at bounding box center [396, 288] width 264 height 19
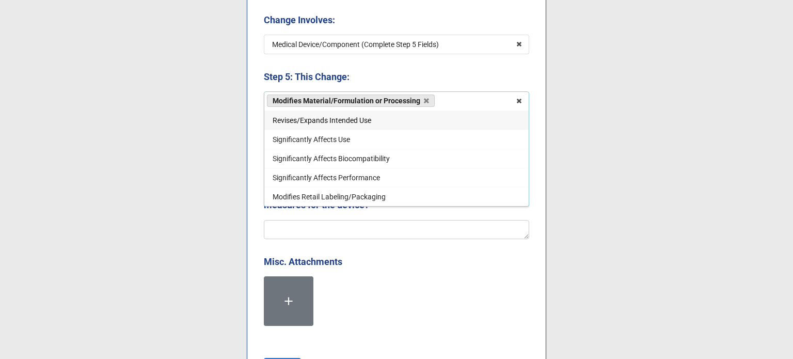
scroll to position [2632, 0]
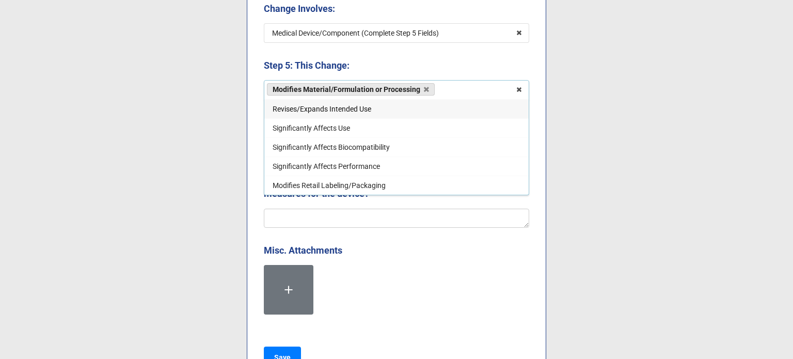
click at [403, 235] on div "Step 5: How does the change affect Risk Control/mitigation measures for the dev…" at bounding box center [396, 203] width 265 height 63
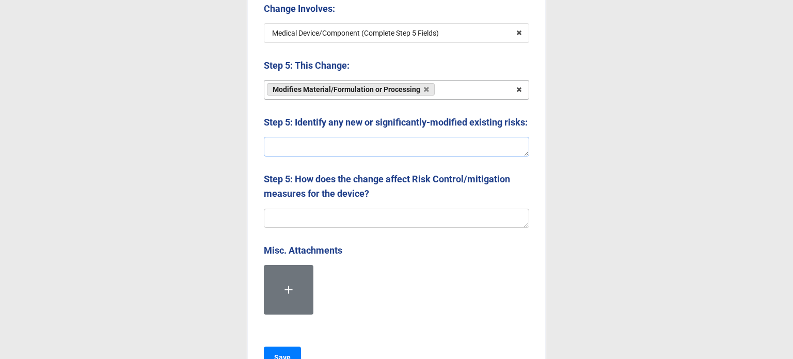
click at [328, 156] on textarea at bounding box center [396, 147] width 265 height 20
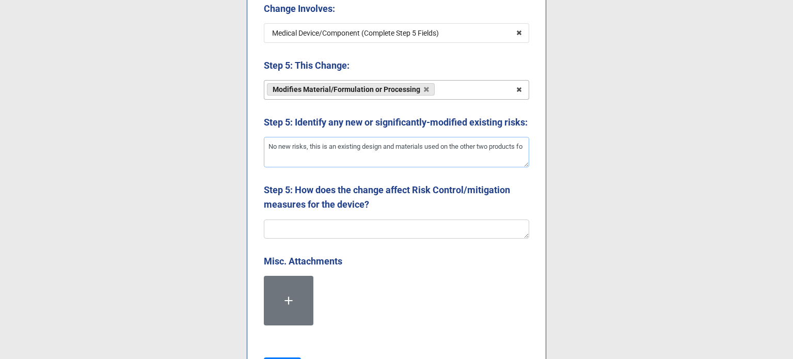
scroll to position [0, 0]
click at [425, 239] on textarea at bounding box center [396, 229] width 265 height 20
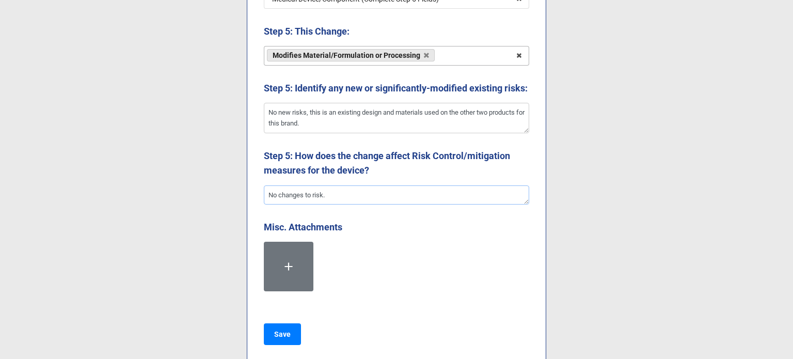
scroll to position [2700, 0]
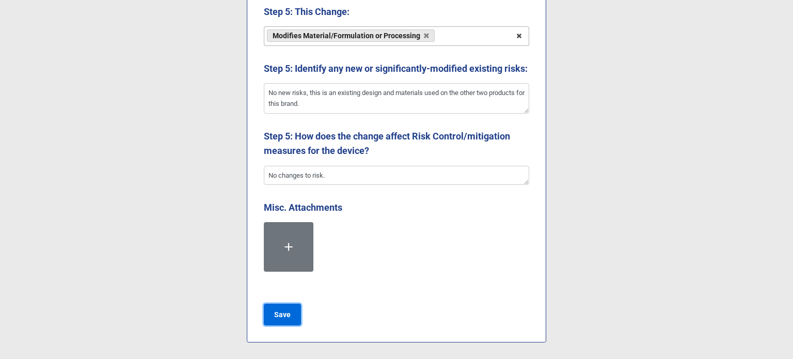
click at [287, 309] on b "Save" at bounding box center [282, 314] width 17 height 11
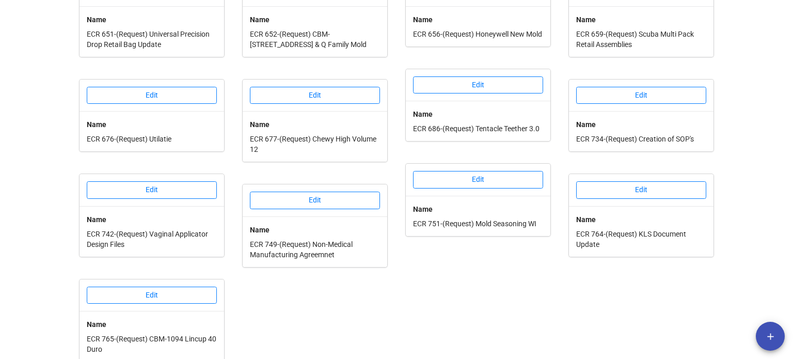
scroll to position [394, 0]
